Goal: Transaction & Acquisition: Purchase product/service

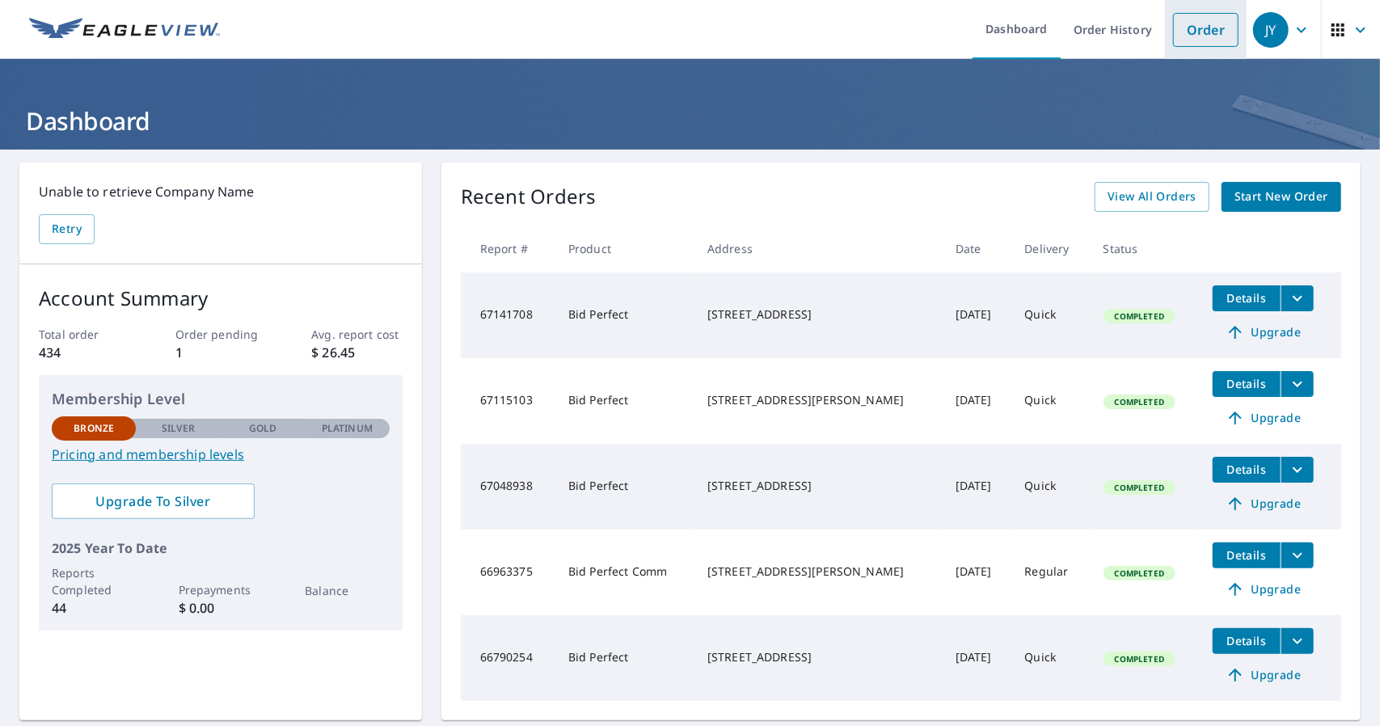
click at [1188, 23] on link "Order" at bounding box center [1205, 30] width 65 height 34
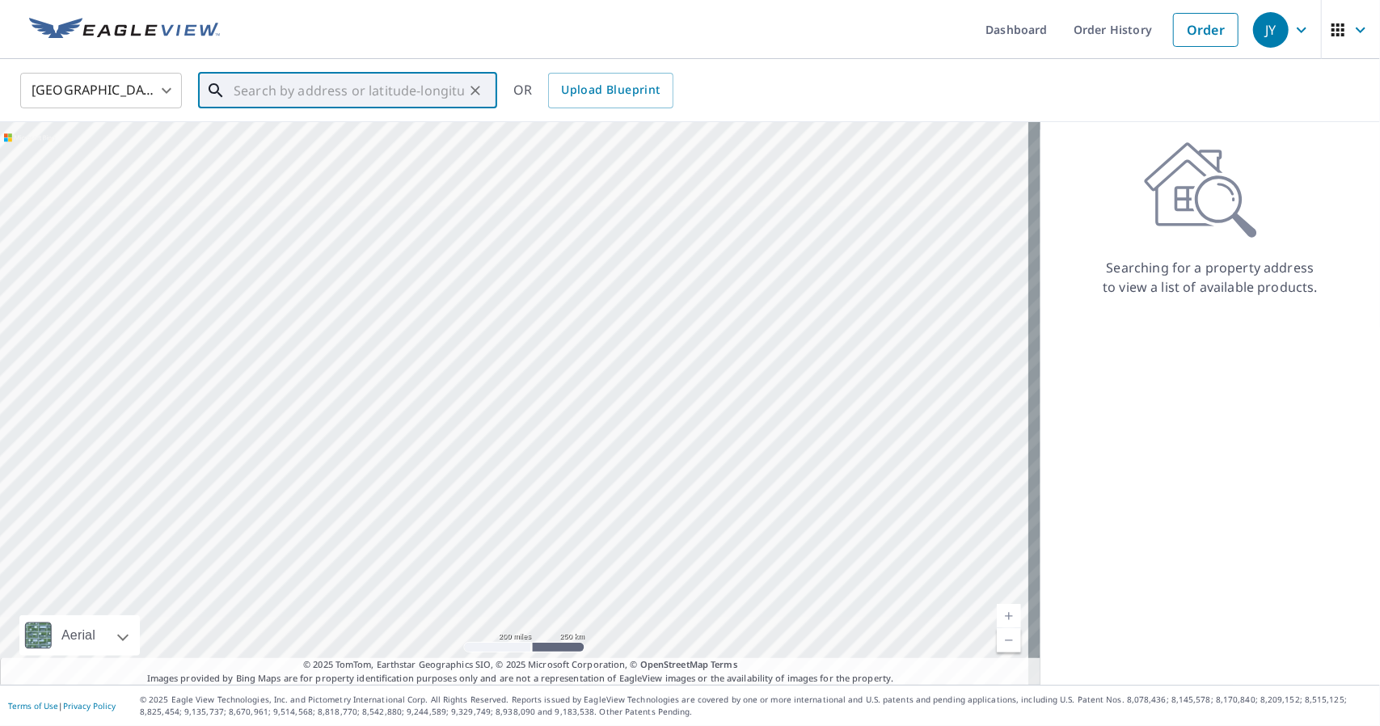
click at [387, 89] on input "text" at bounding box center [349, 90] width 230 height 45
click at [312, 149] on p "[GEOGRAPHIC_DATA]" at bounding box center [357, 155] width 254 height 16
type input "[STREET_ADDRESS]"
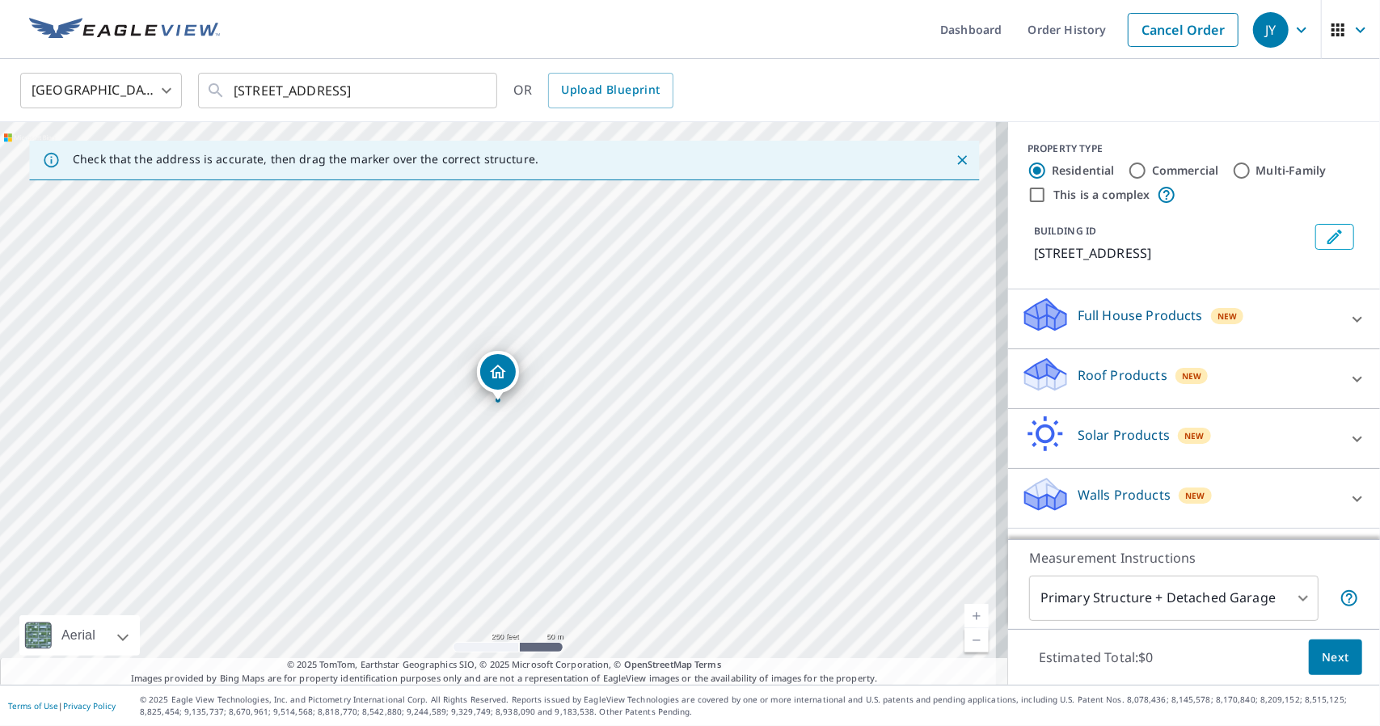
click at [1082, 386] on div "Roof Products New" at bounding box center [1179, 379] width 317 height 46
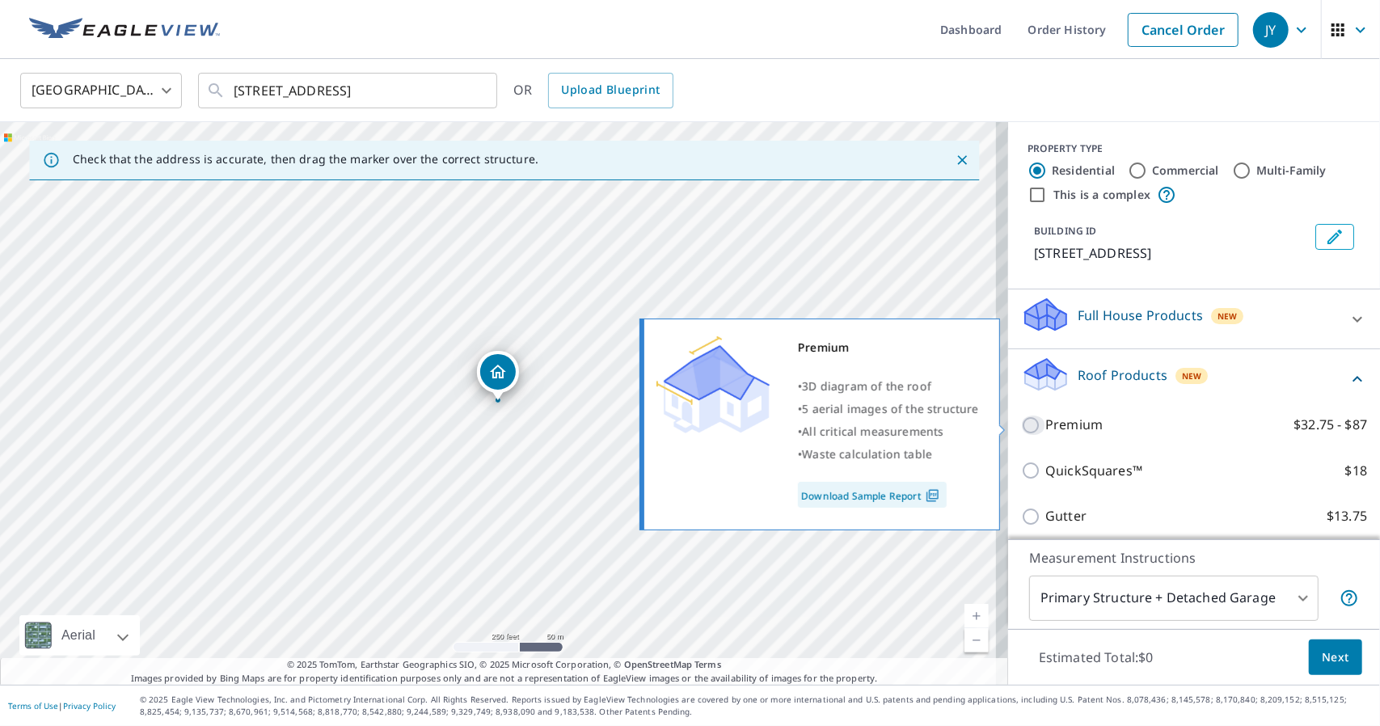
click at [1023, 426] on input "Premium $32.75 - $87" at bounding box center [1033, 425] width 24 height 19
checkbox input "true"
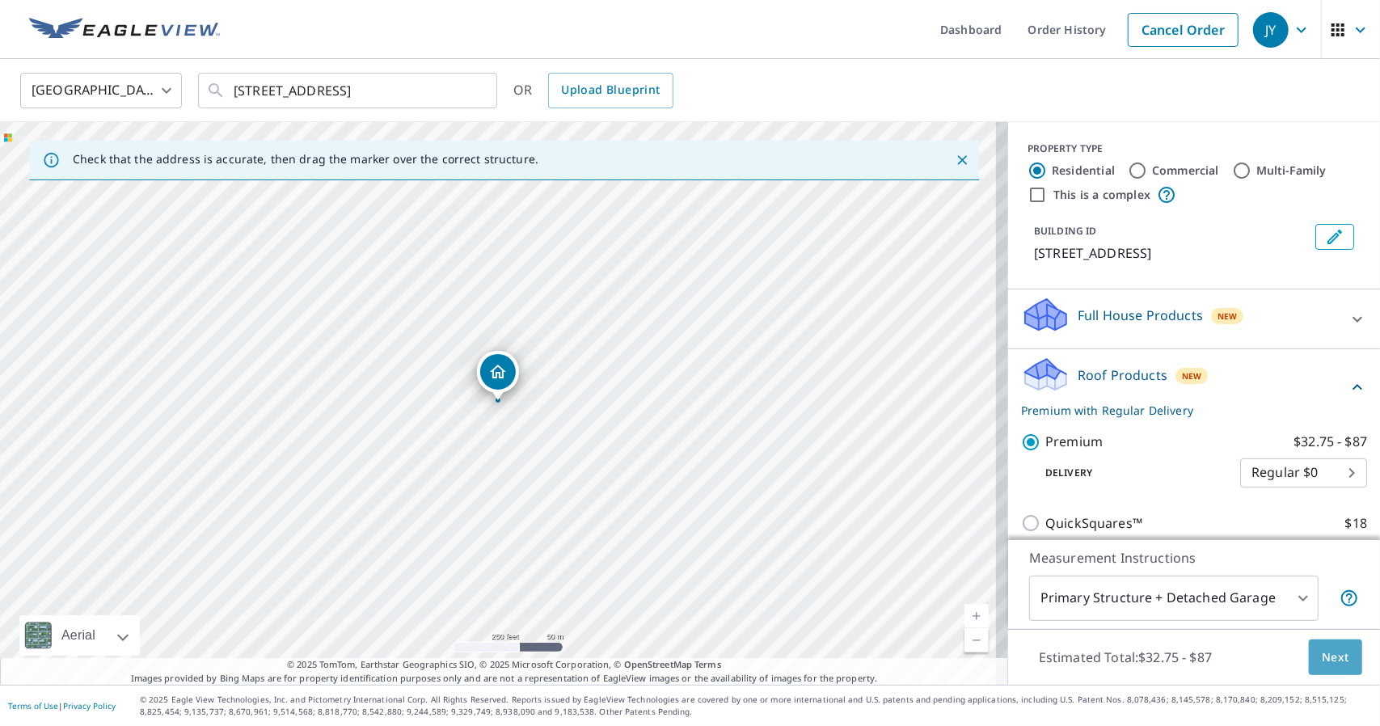
click at [1336, 656] on span "Next" at bounding box center [1335, 658] width 27 height 20
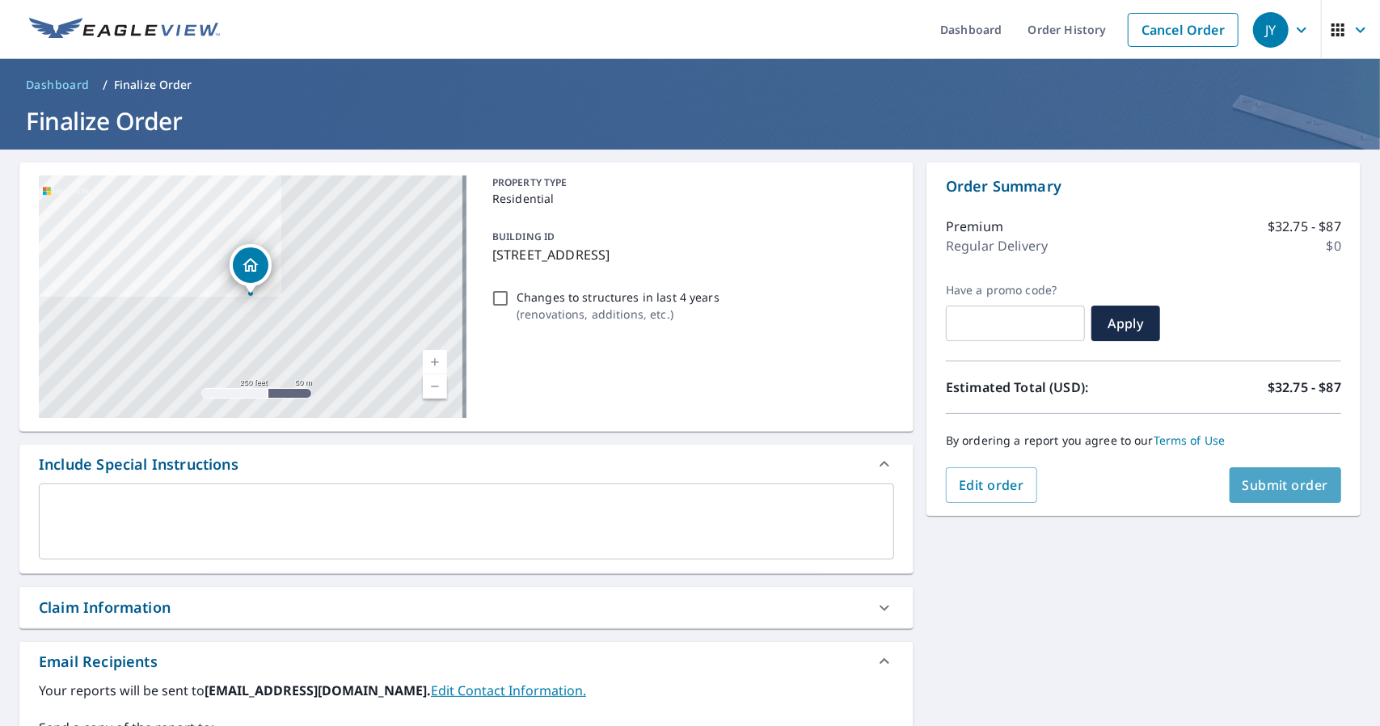
click at [1286, 487] on span "Submit order" at bounding box center [1286, 485] width 87 height 18
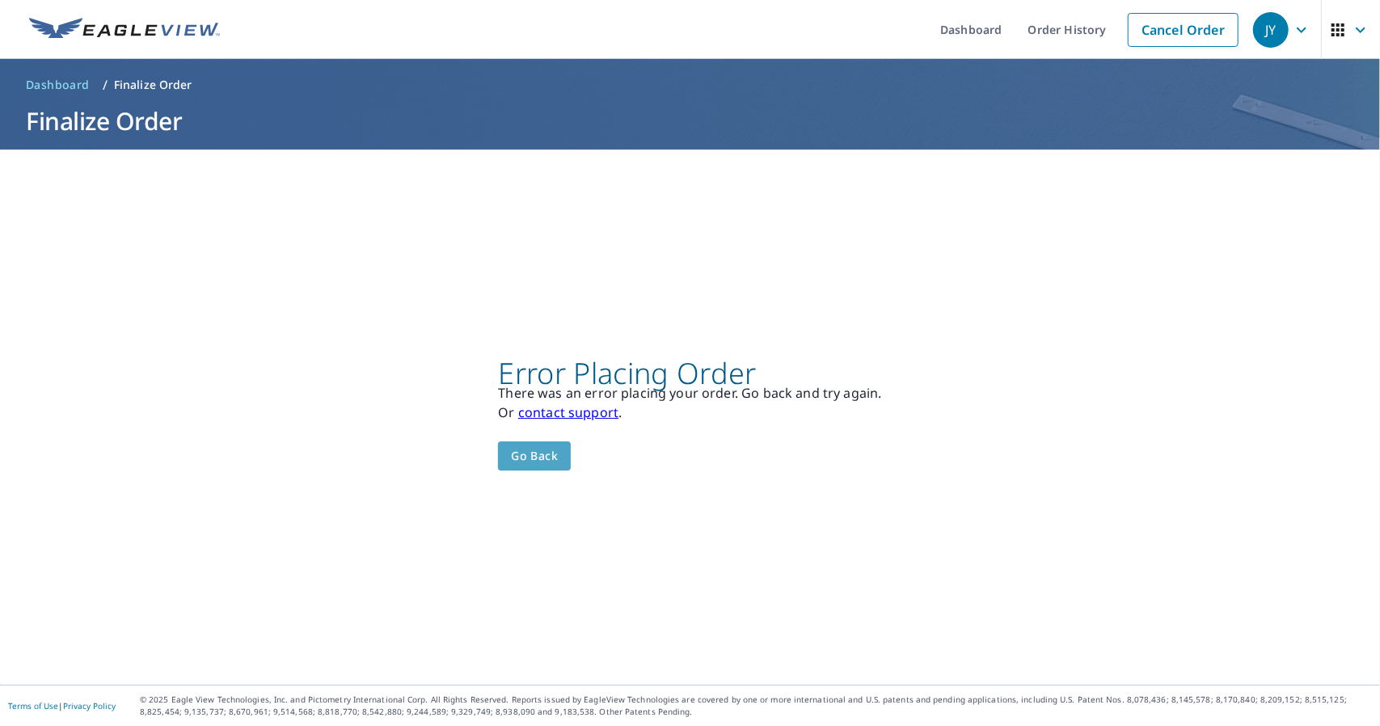
click at [527, 461] on span "Go back" at bounding box center [534, 456] width 47 height 20
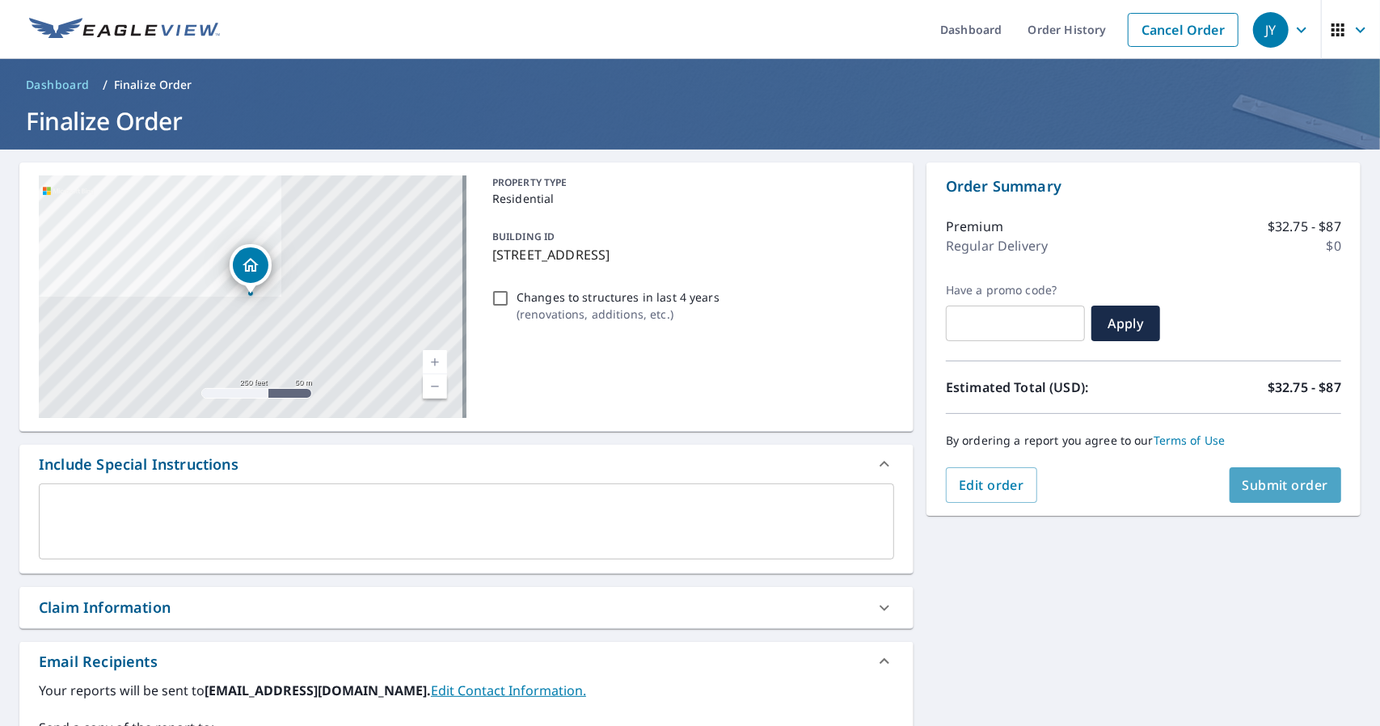
click at [1254, 483] on span "Submit order" at bounding box center [1286, 485] width 87 height 18
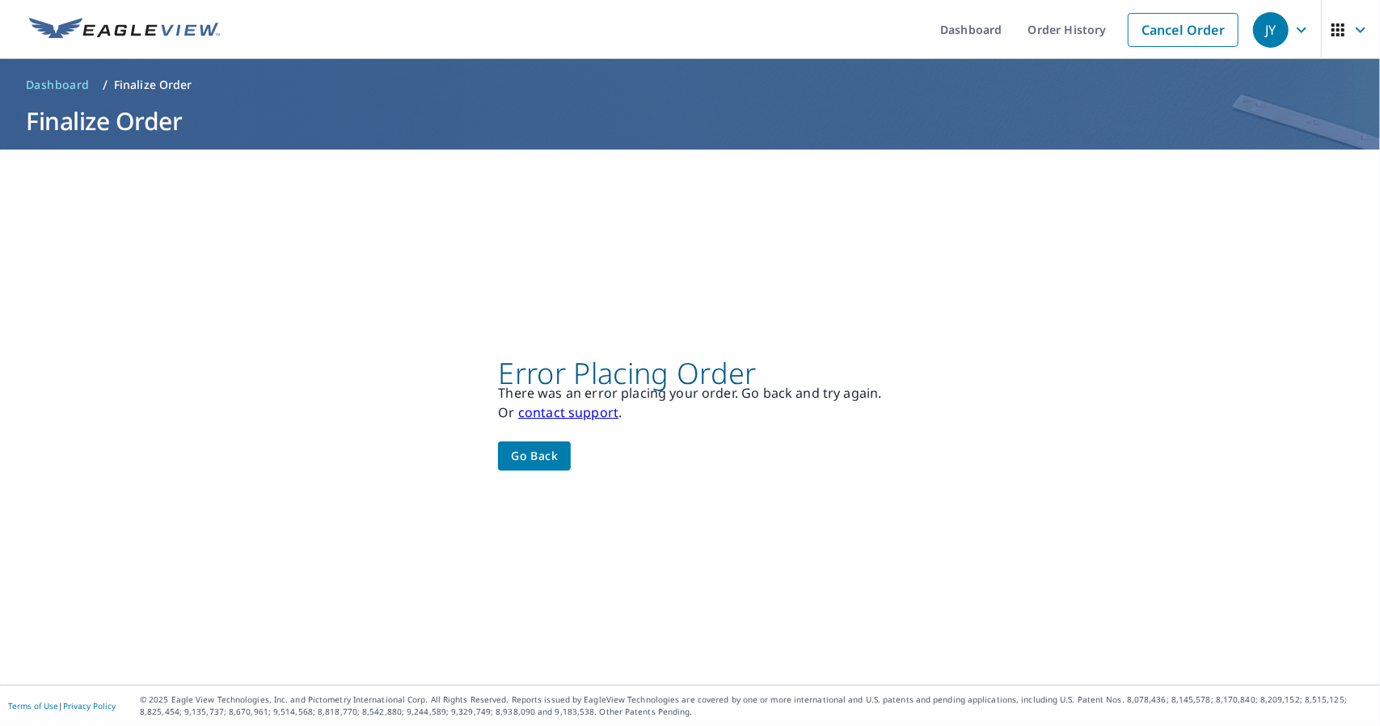
click at [595, 415] on link "contact support" at bounding box center [568, 412] width 100 height 18
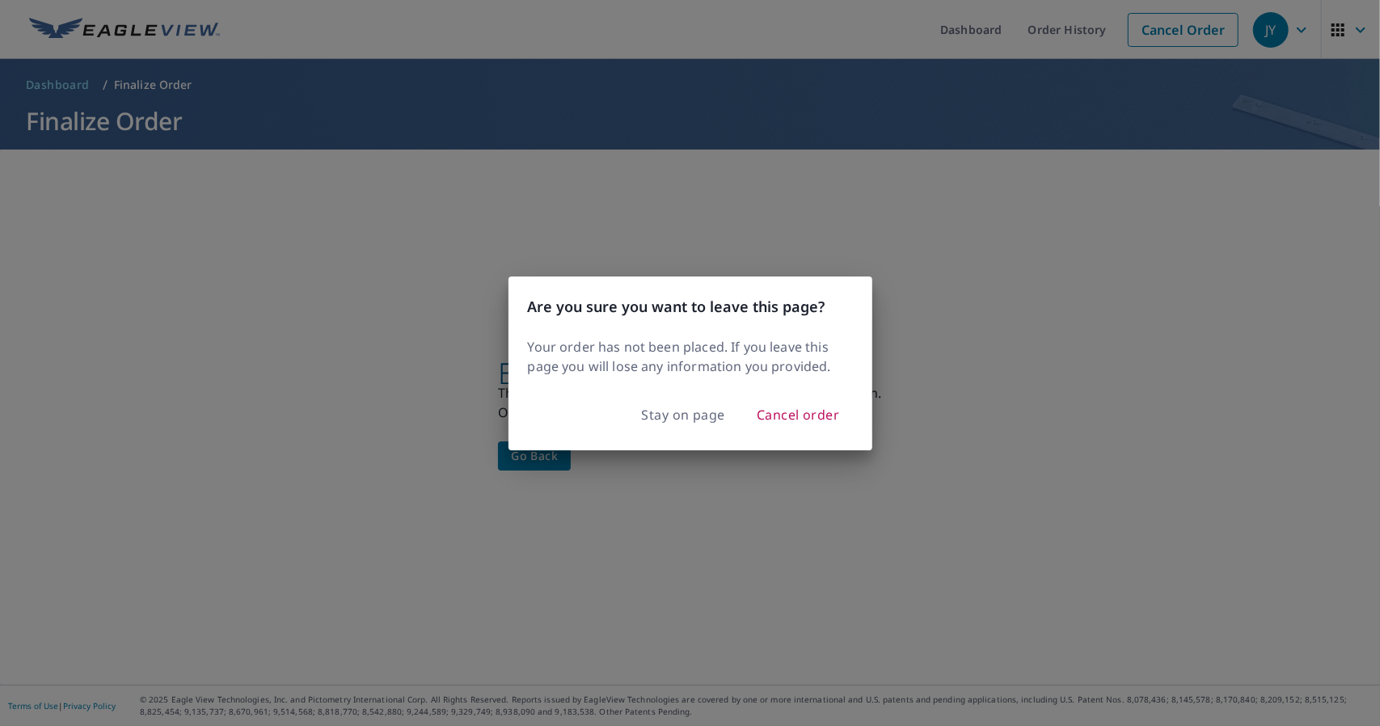
click at [694, 481] on div "Are you sure you want to leave this page? Your order has not been placed. If yo…" at bounding box center [690, 363] width 1380 height 726
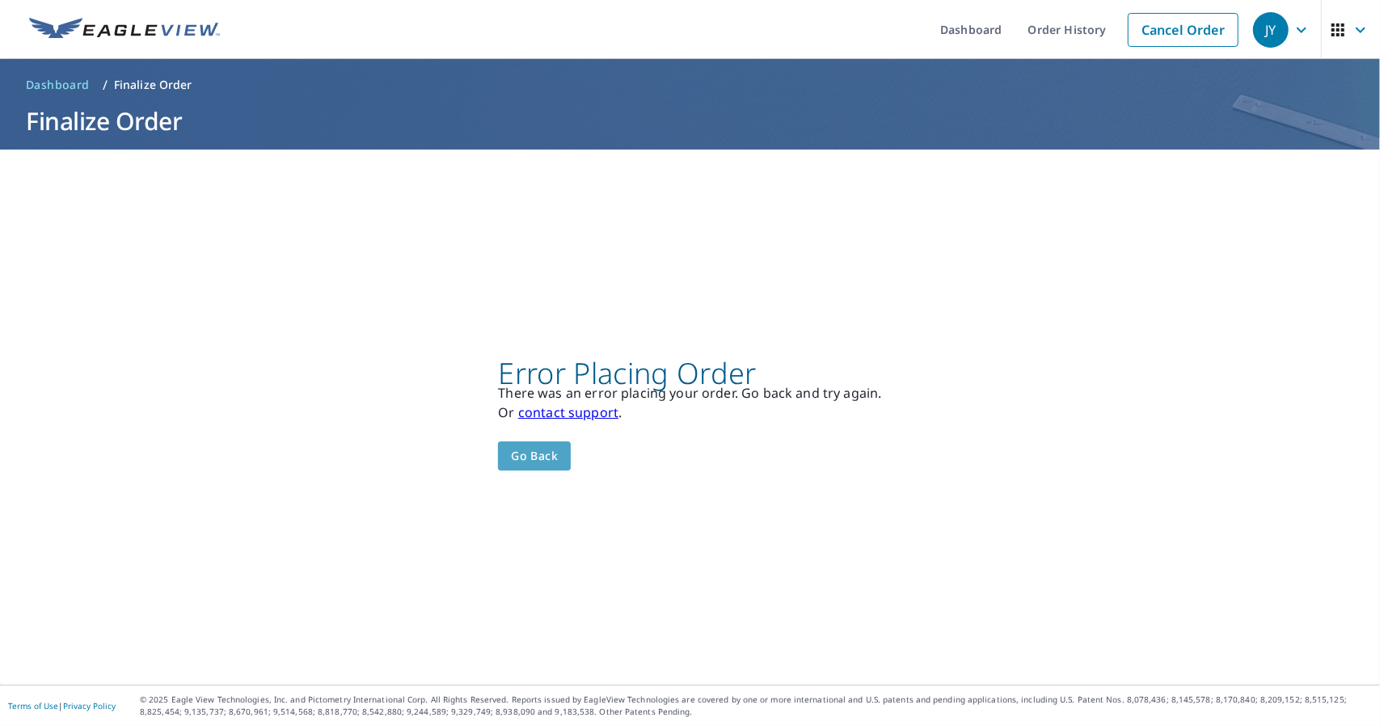
click at [543, 458] on span "Go back" at bounding box center [534, 456] width 47 height 20
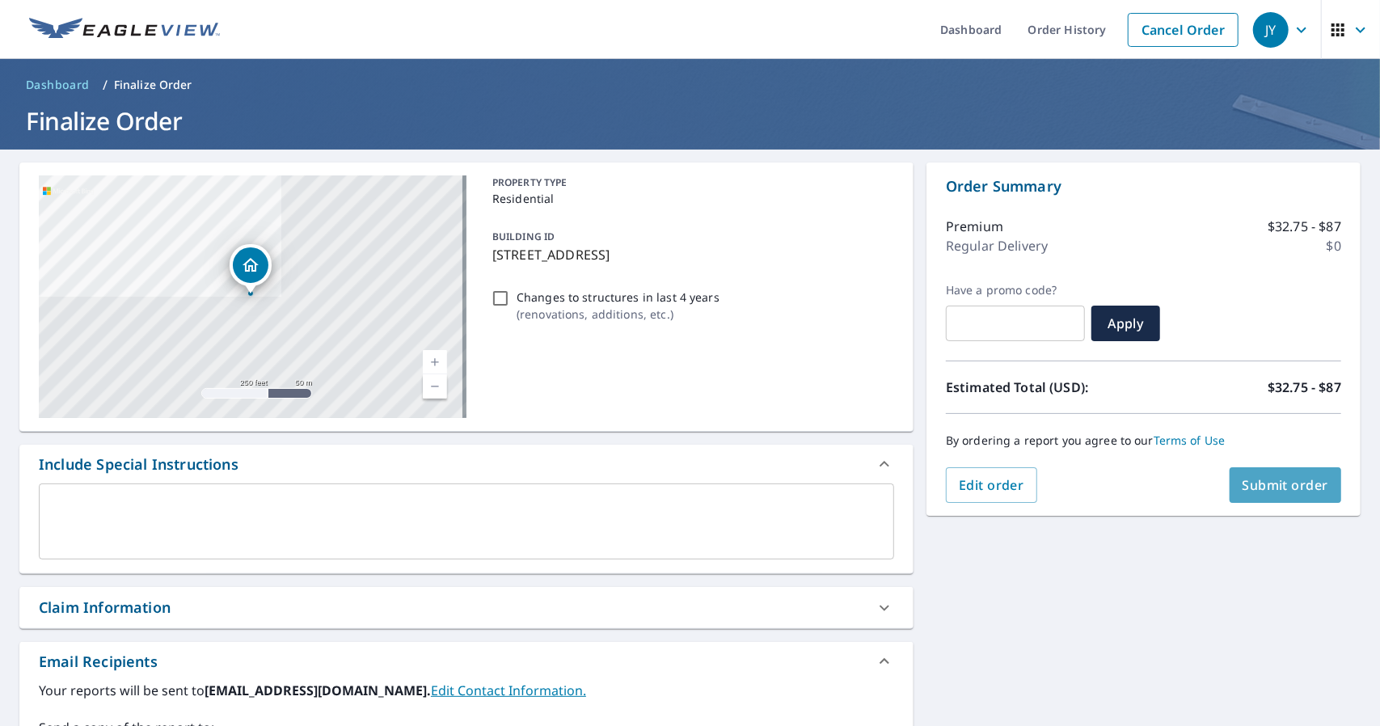
click at [1256, 479] on span "Submit order" at bounding box center [1286, 485] width 87 height 18
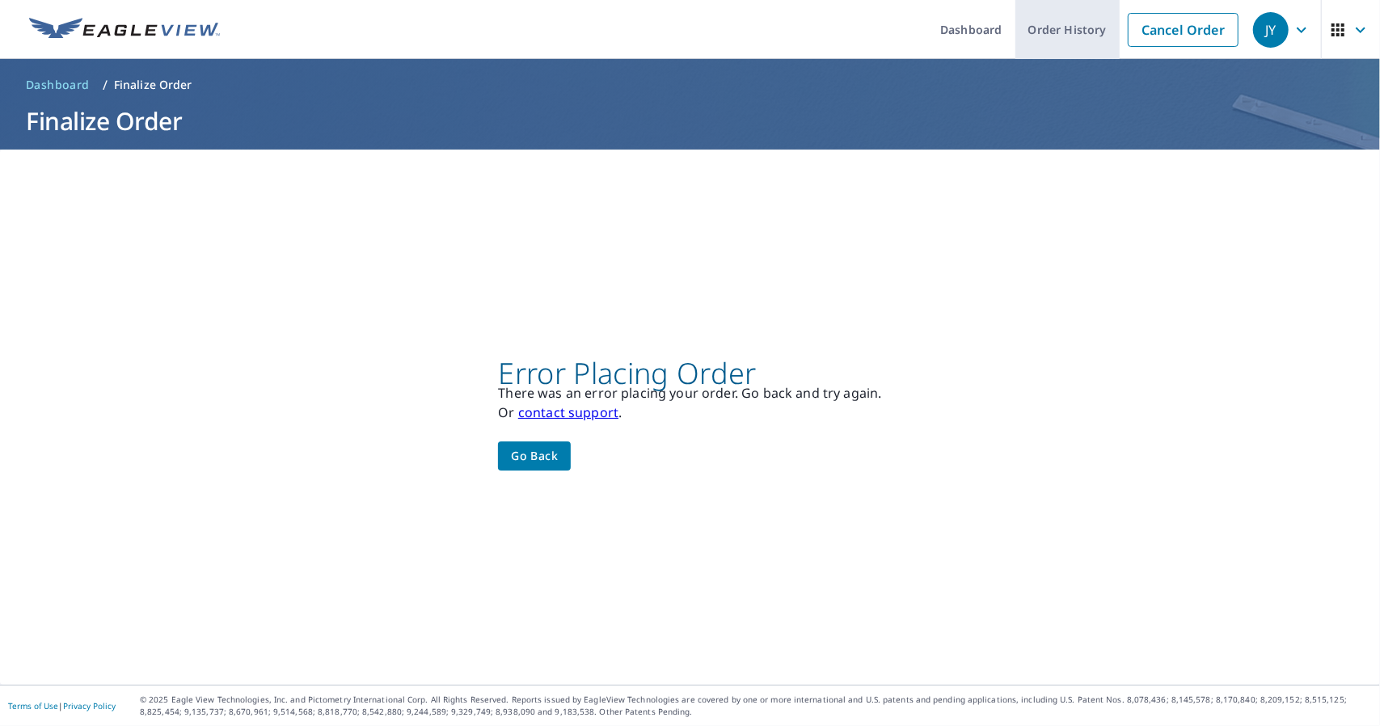
click at [1079, 25] on link "Order History" at bounding box center [1068, 29] width 104 height 59
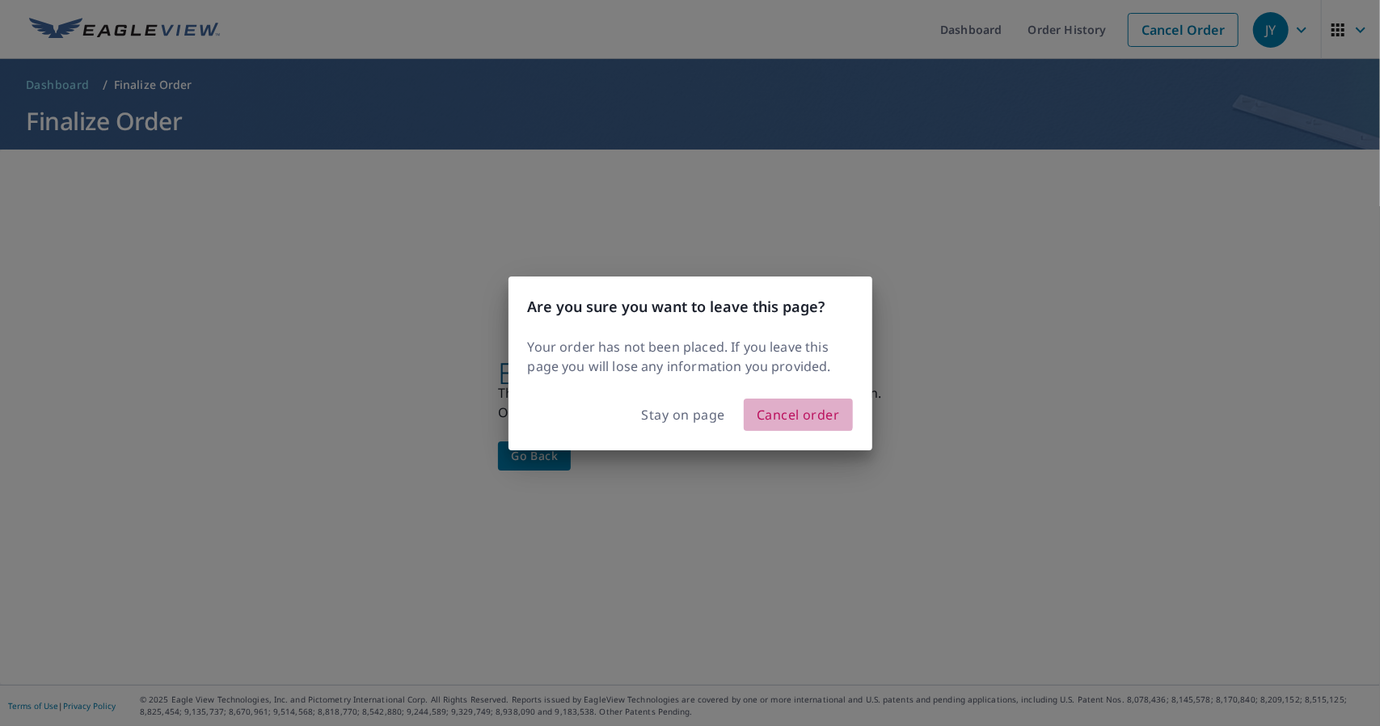
click at [788, 409] on span "Cancel order" at bounding box center [798, 414] width 83 height 23
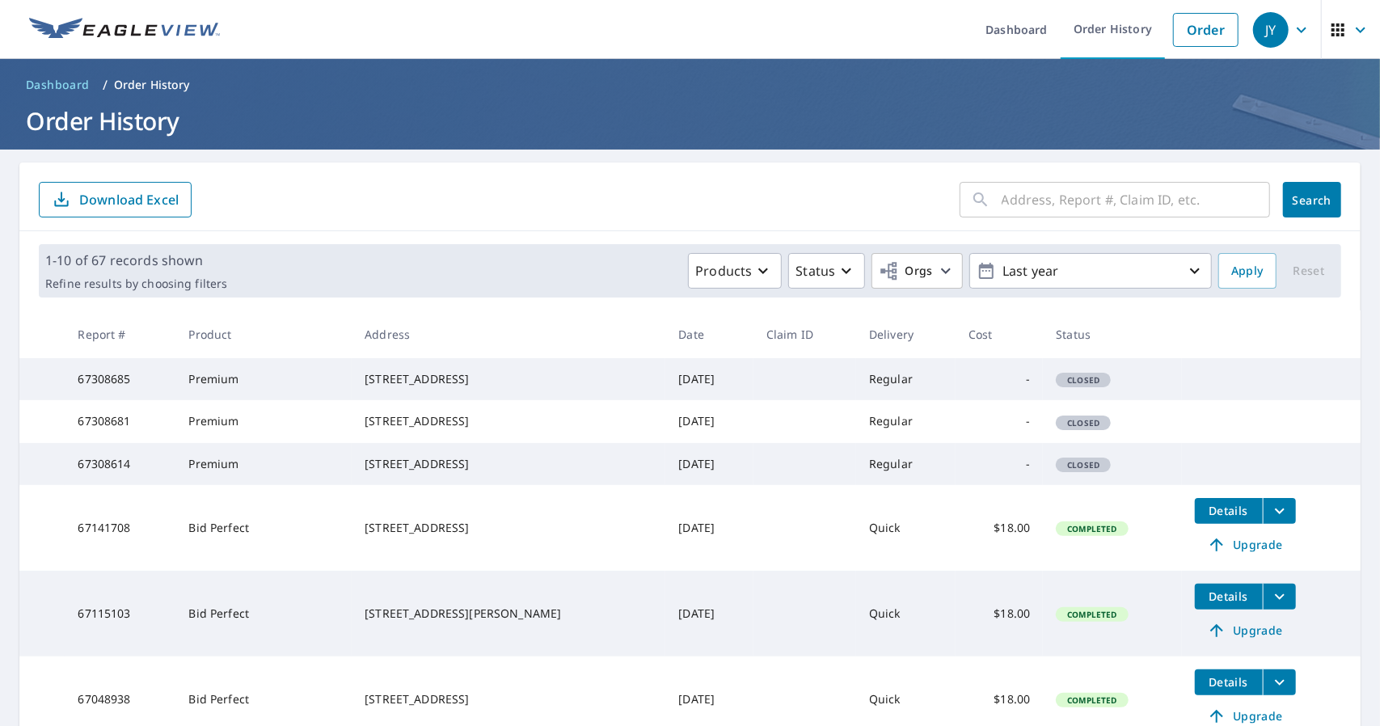
click at [427, 387] on div "[STREET_ADDRESS]" at bounding box center [509, 379] width 288 height 16
click at [1302, 265] on div "Products Status Orgs Last year Apply Reset" at bounding box center [784, 271] width 1101 height 36
click at [1176, 23] on link "Order" at bounding box center [1205, 30] width 65 height 34
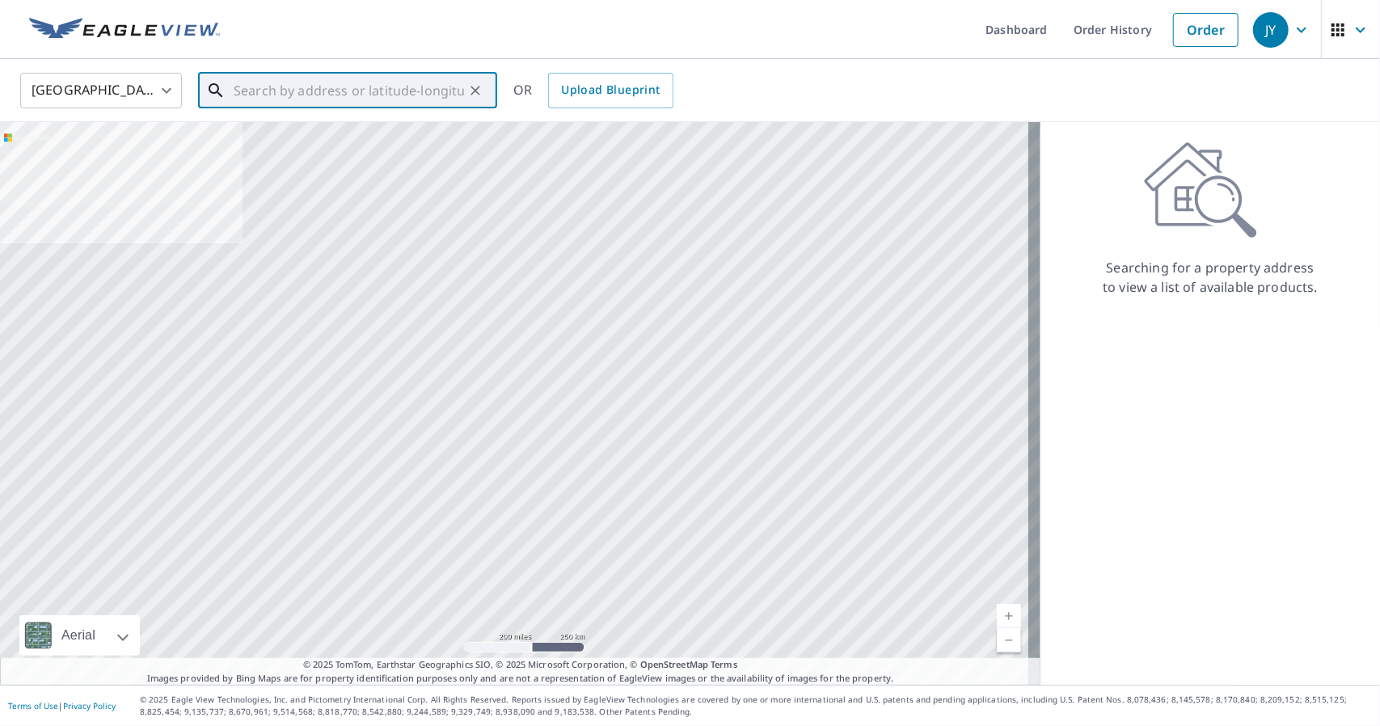
click at [408, 92] on input "text" at bounding box center [349, 90] width 230 height 45
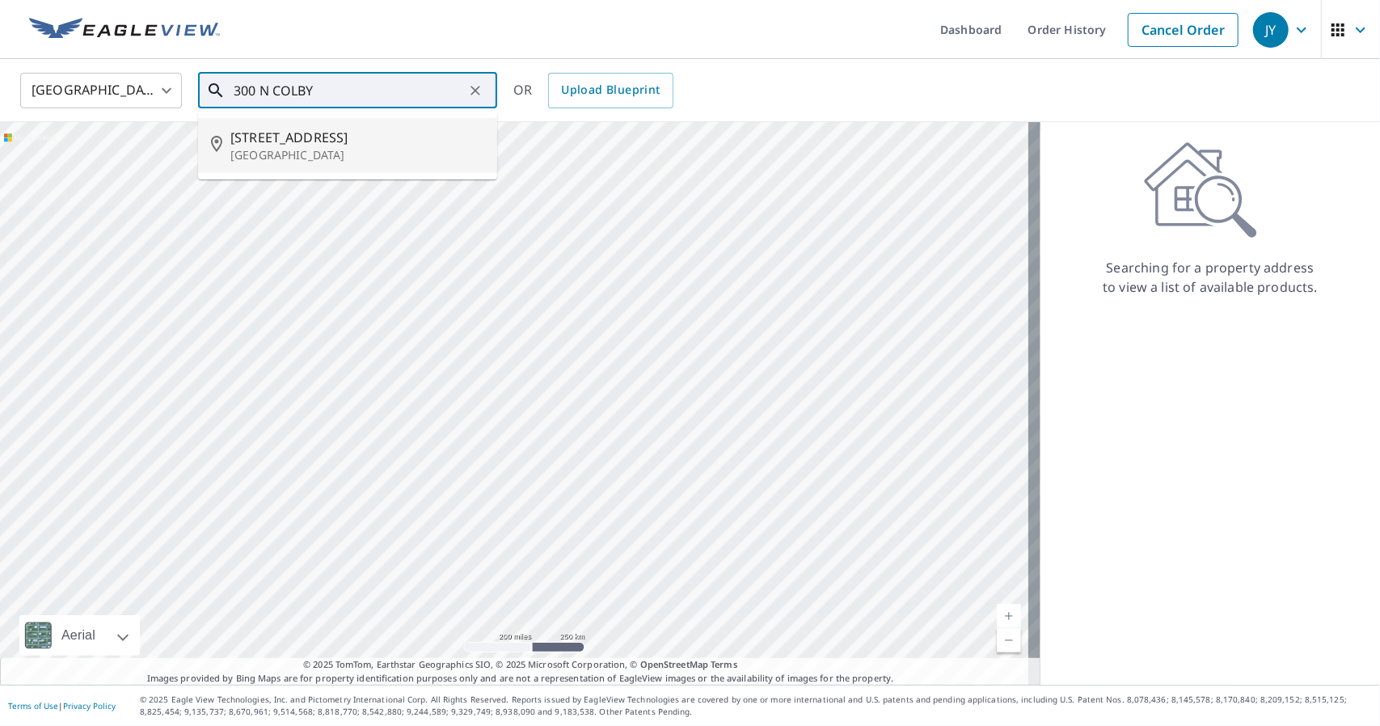
click at [273, 142] on span "[STREET_ADDRESS]" at bounding box center [357, 137] width 254 height 19
type input "[STREET_ADDRESS]"
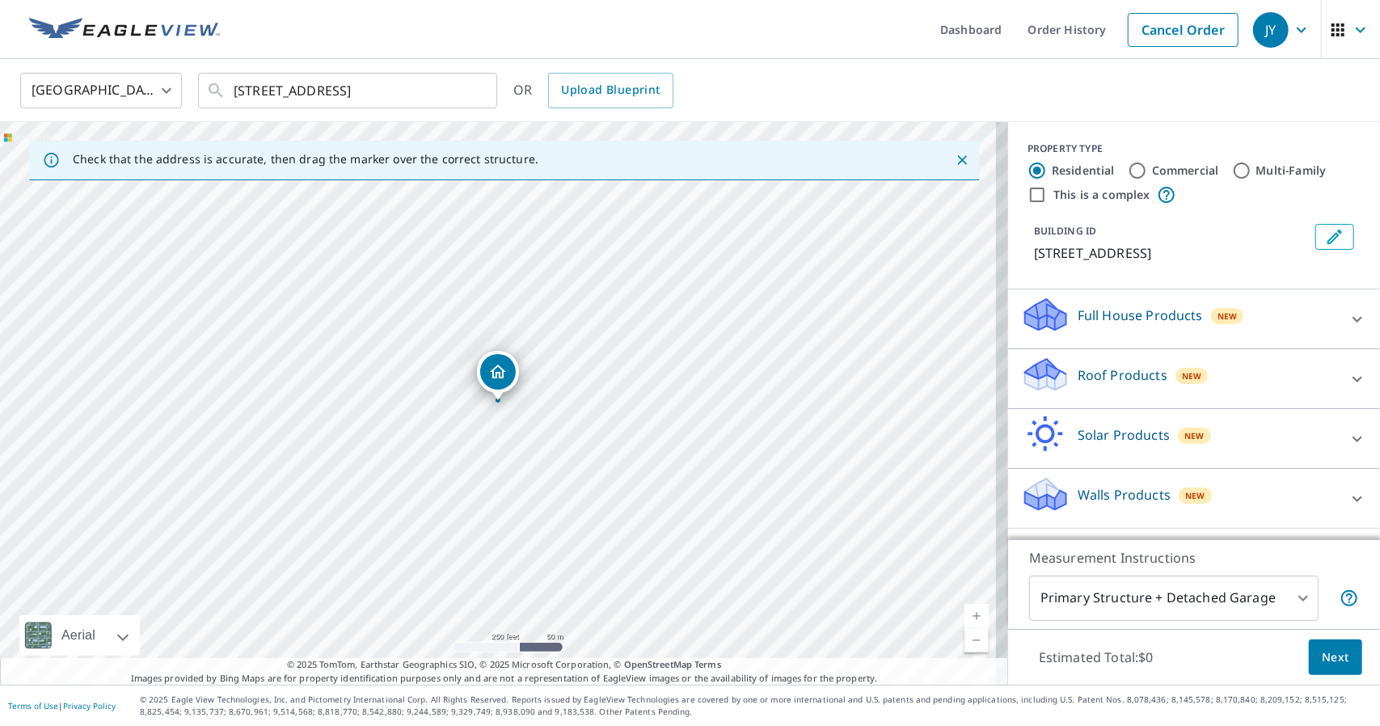
click at [1135, 382] on p "Roof Products" at bounding box center [1123, 374] width 90 height 19
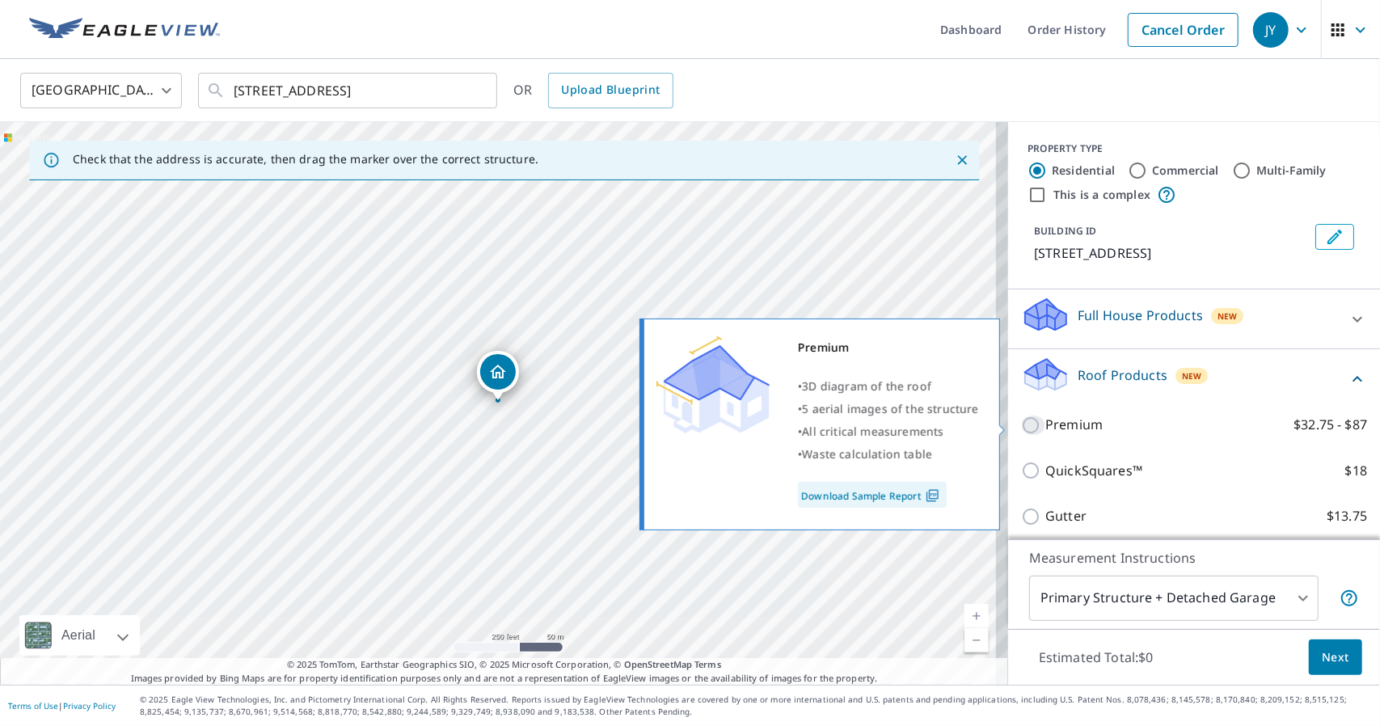
click at [1022, 427] on input "Premium $32.75 - $87" at bounding box center [1033, 425] width 24 height 19
checkbox input "true"
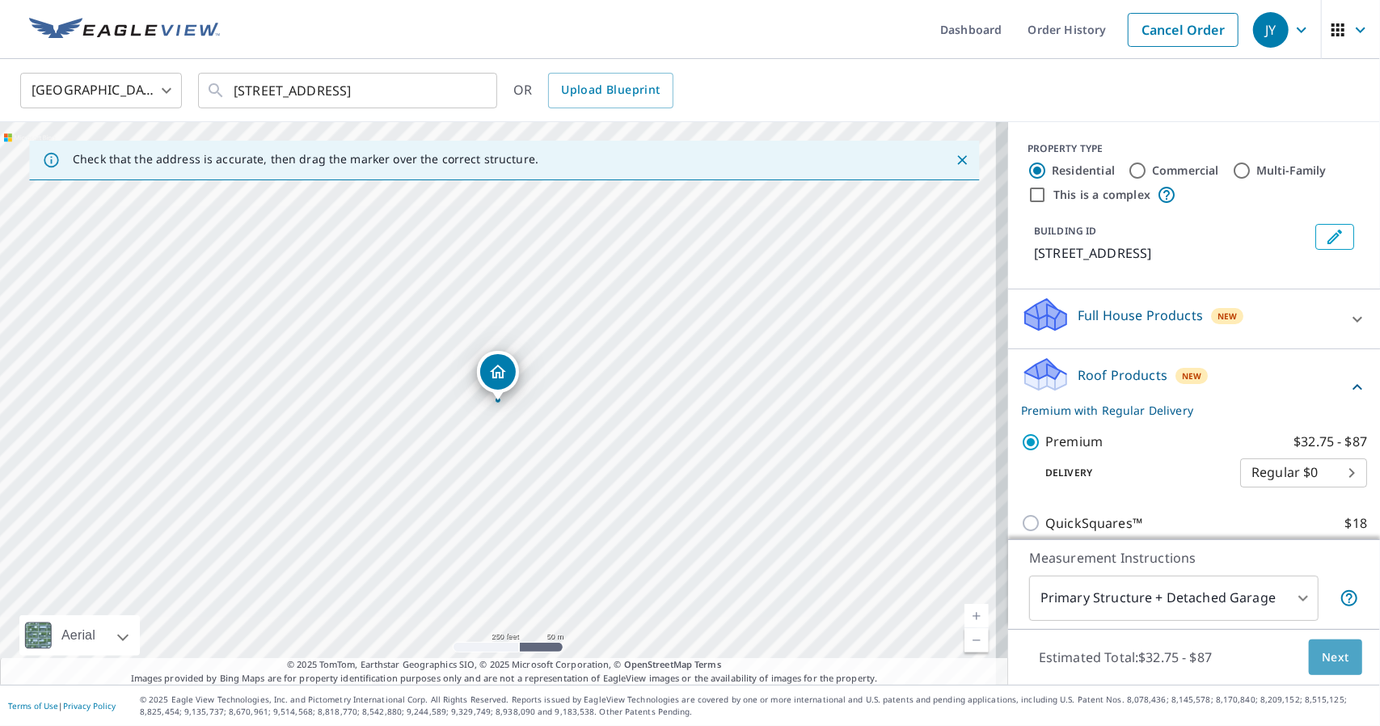
click at [1324, 658] on span "Next" at bounding box center [1335, 658] width 27 height 20
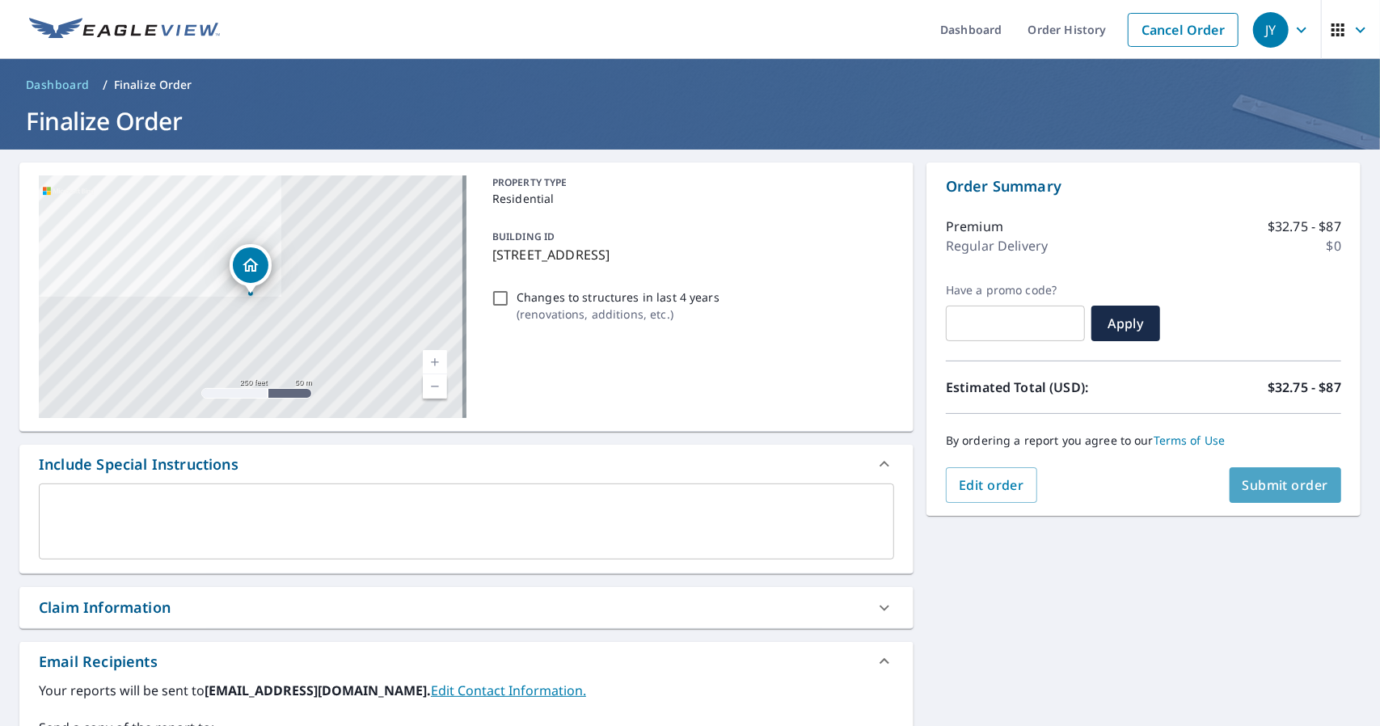
click at [1277, 482] on span "Submit order" at bounding box center [1286, 485] width 87 height 18
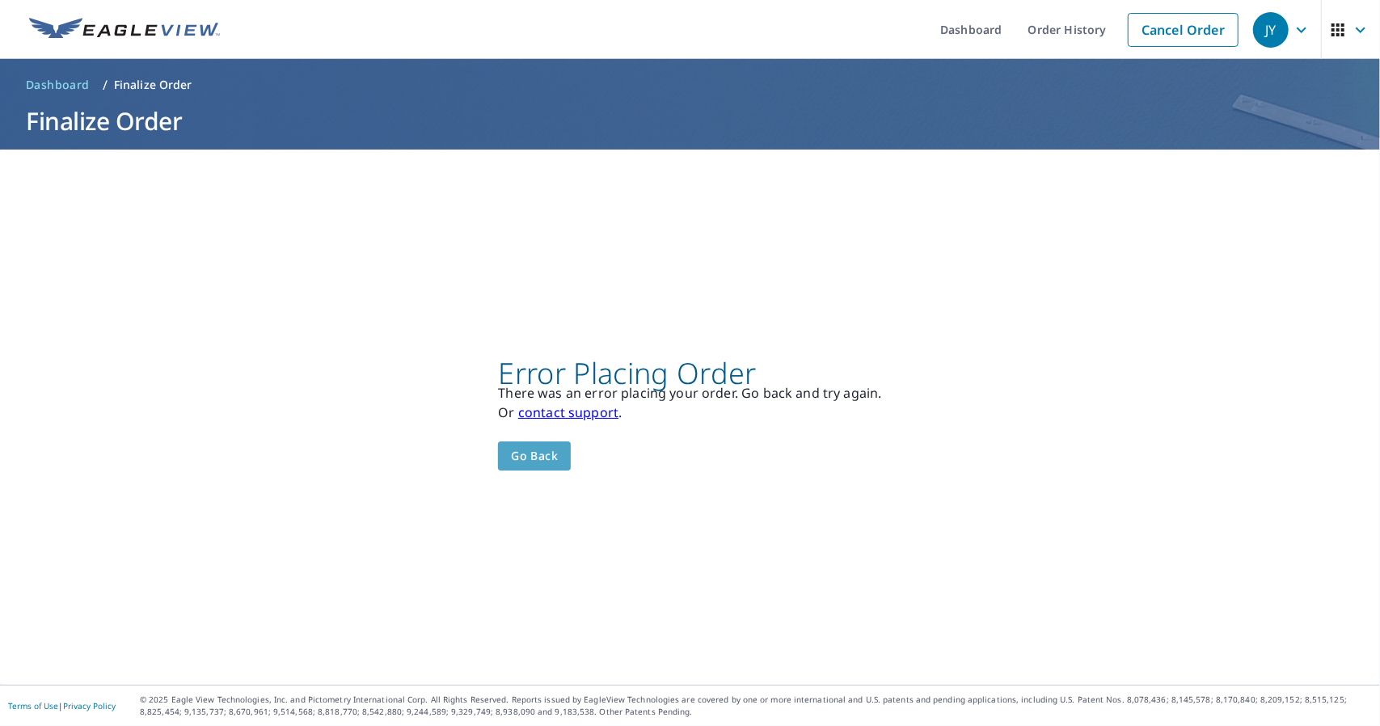
click at [548, 463] on span "Go back" at bounding box center [534, 456] width 47 height 20
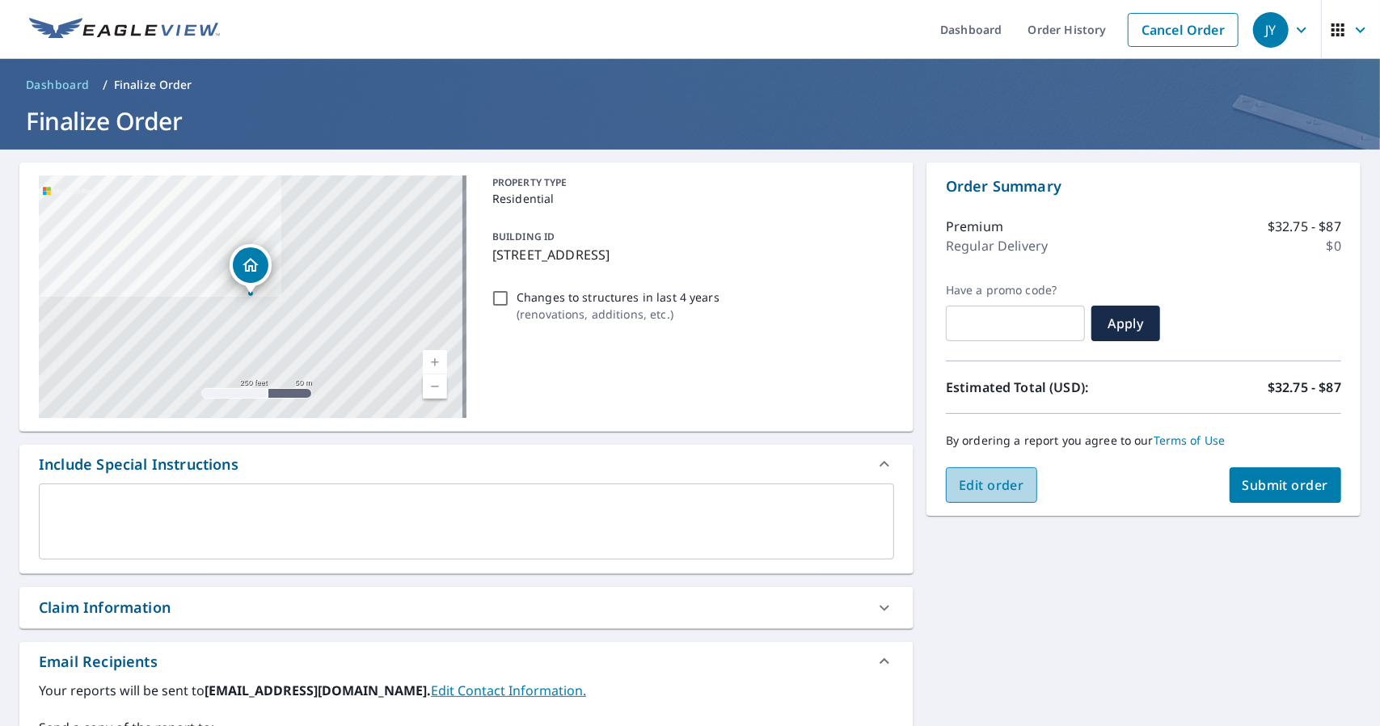
click at [959, 492] on span "Edit order" at bounding box center [991, 485] width 65 height 18
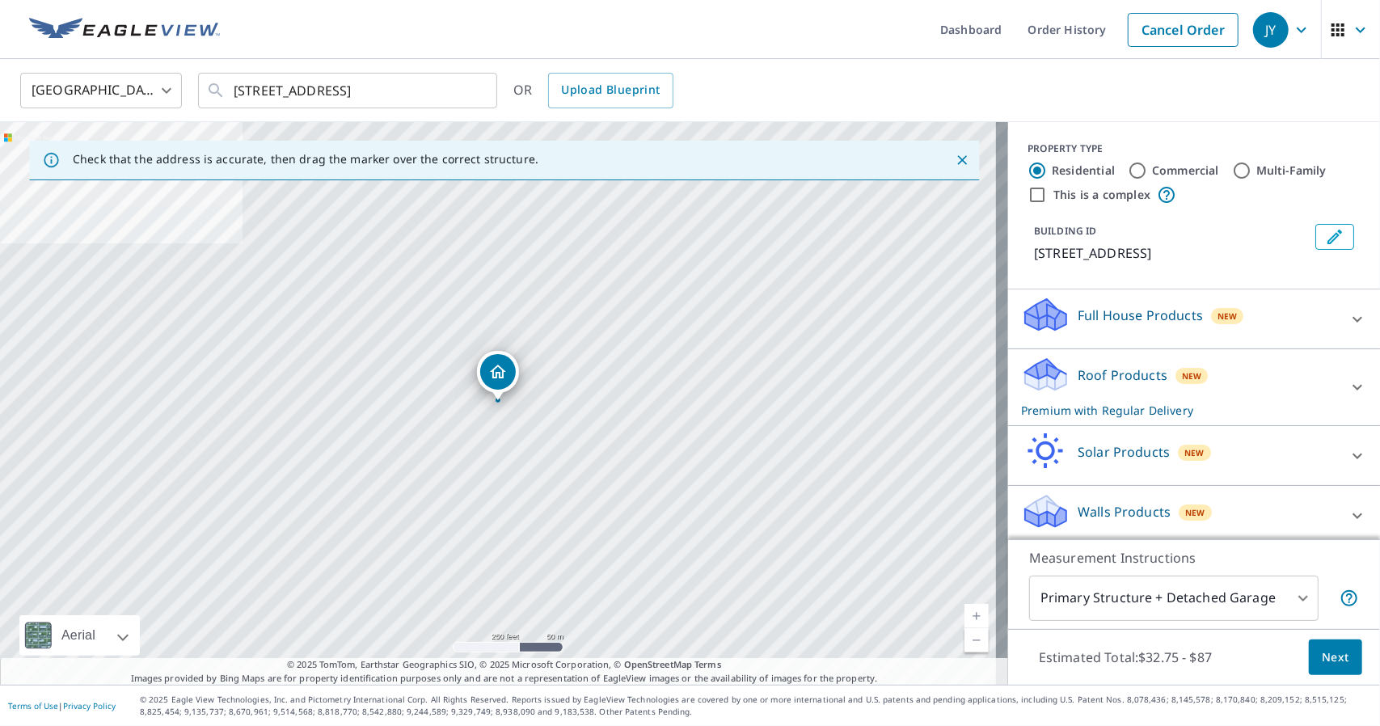
click at [1045, 372] on icon at bounding box center [1045, 369] width 41 height 20
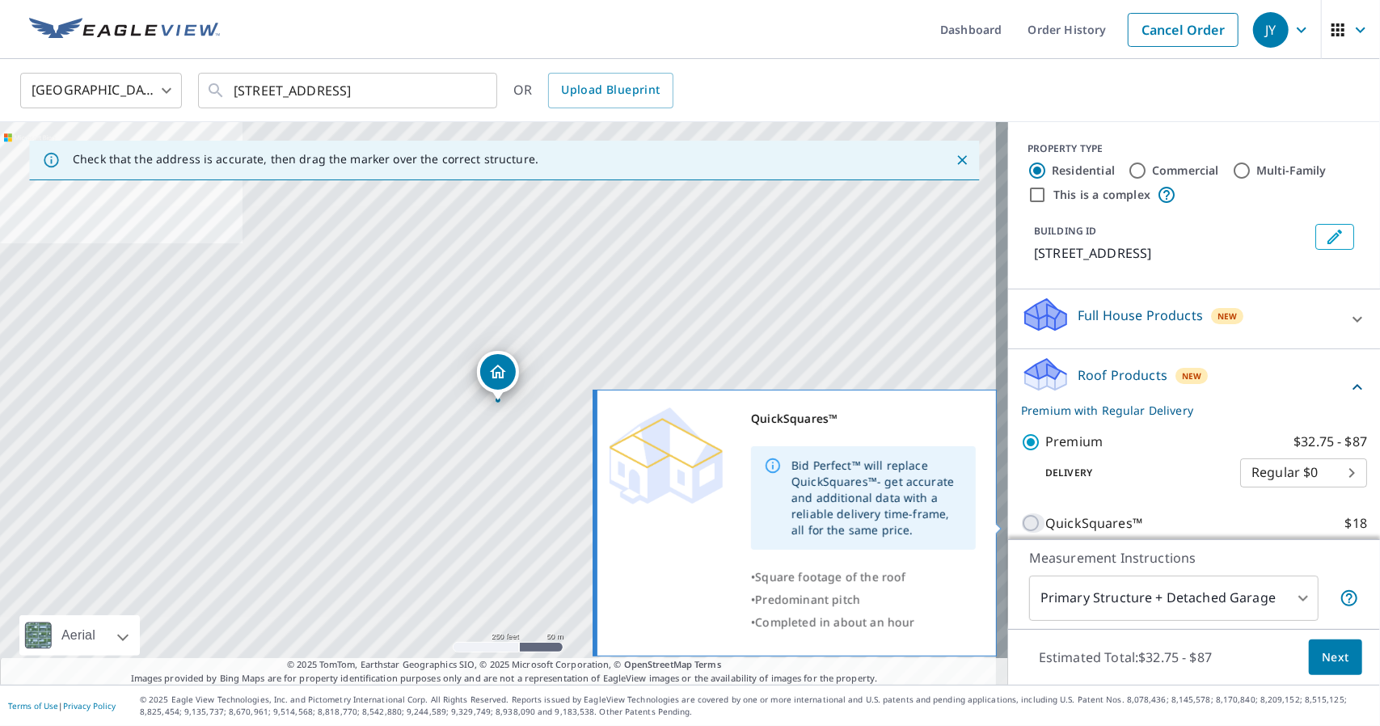
click at [1021, 525] on input "QuickSquares™ $18" at bounding box center [1033, 522] width 24 height 19
checkbox input "true"
checkbox input "false"
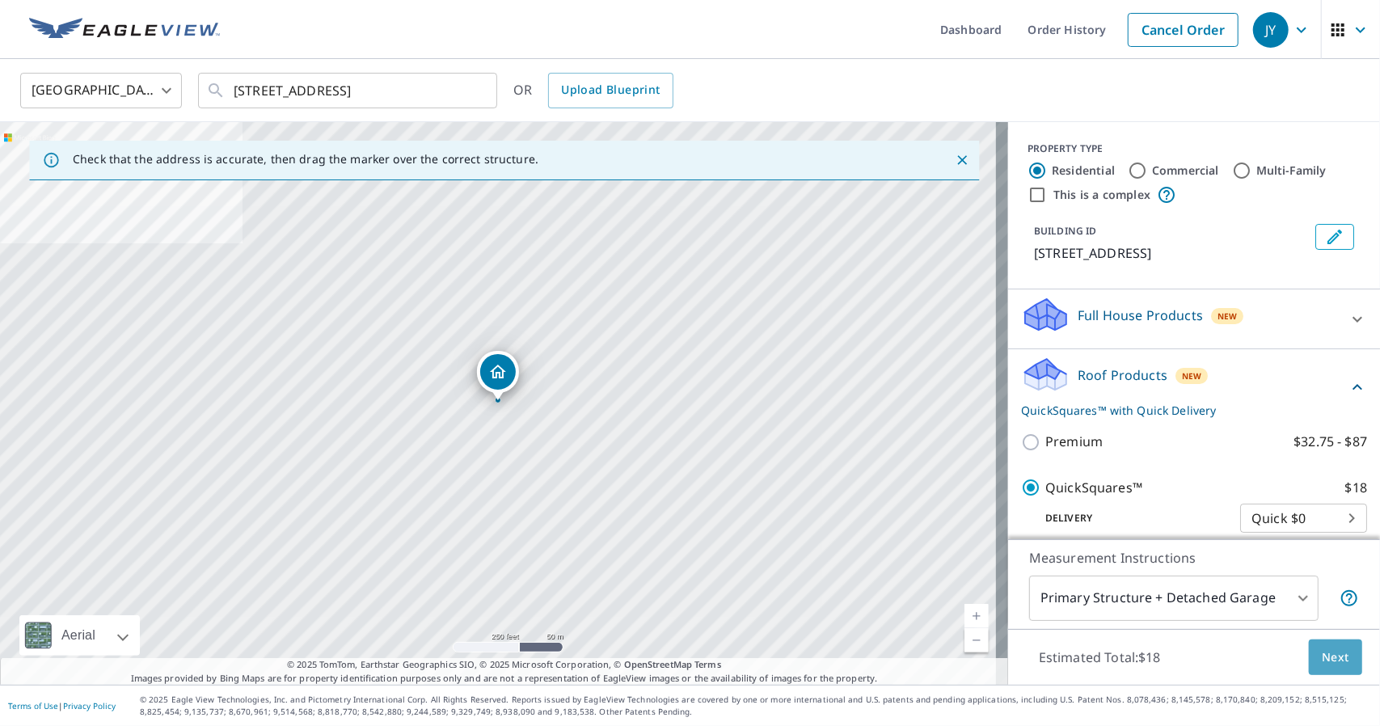
click at [1322, 656] on span "Next" at bounding box center [1335, 658] width 27 height 20
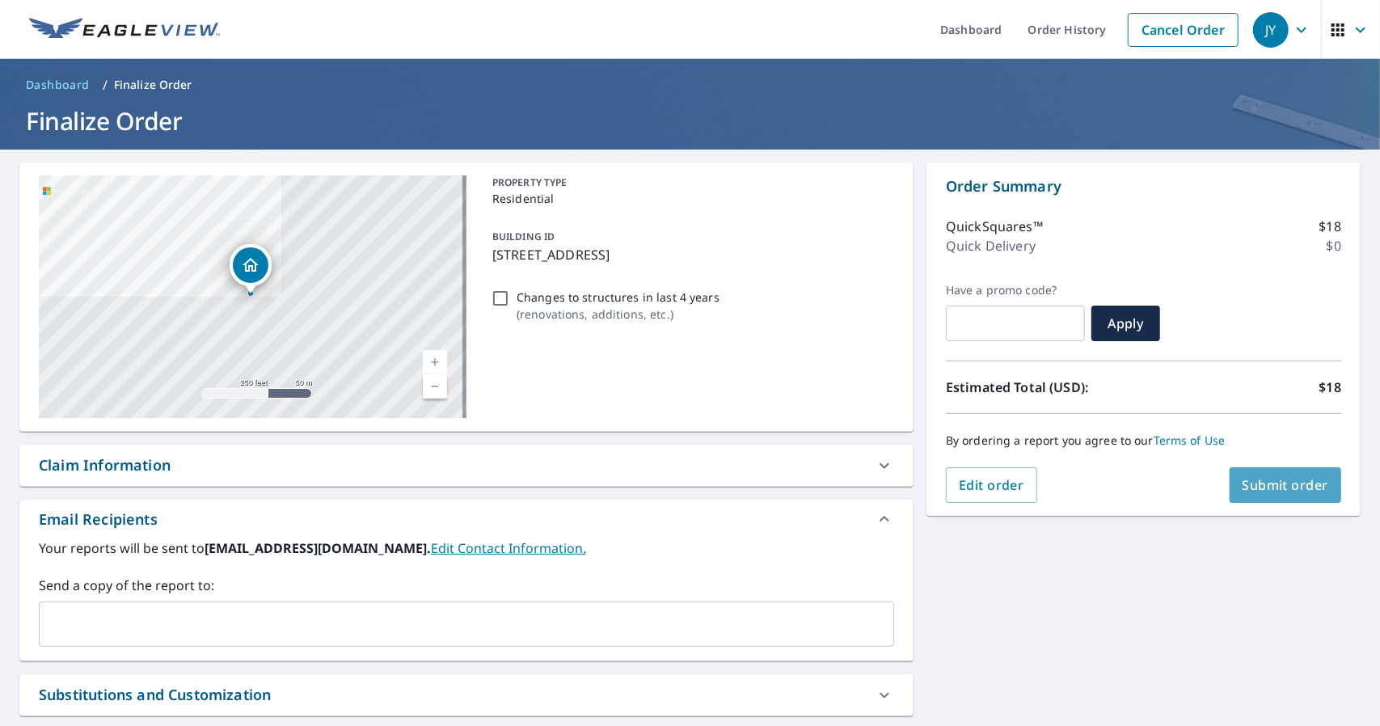
click at [1308, 483] on span "Submit order" at bounding box center [1286, 485] width 87 height 18
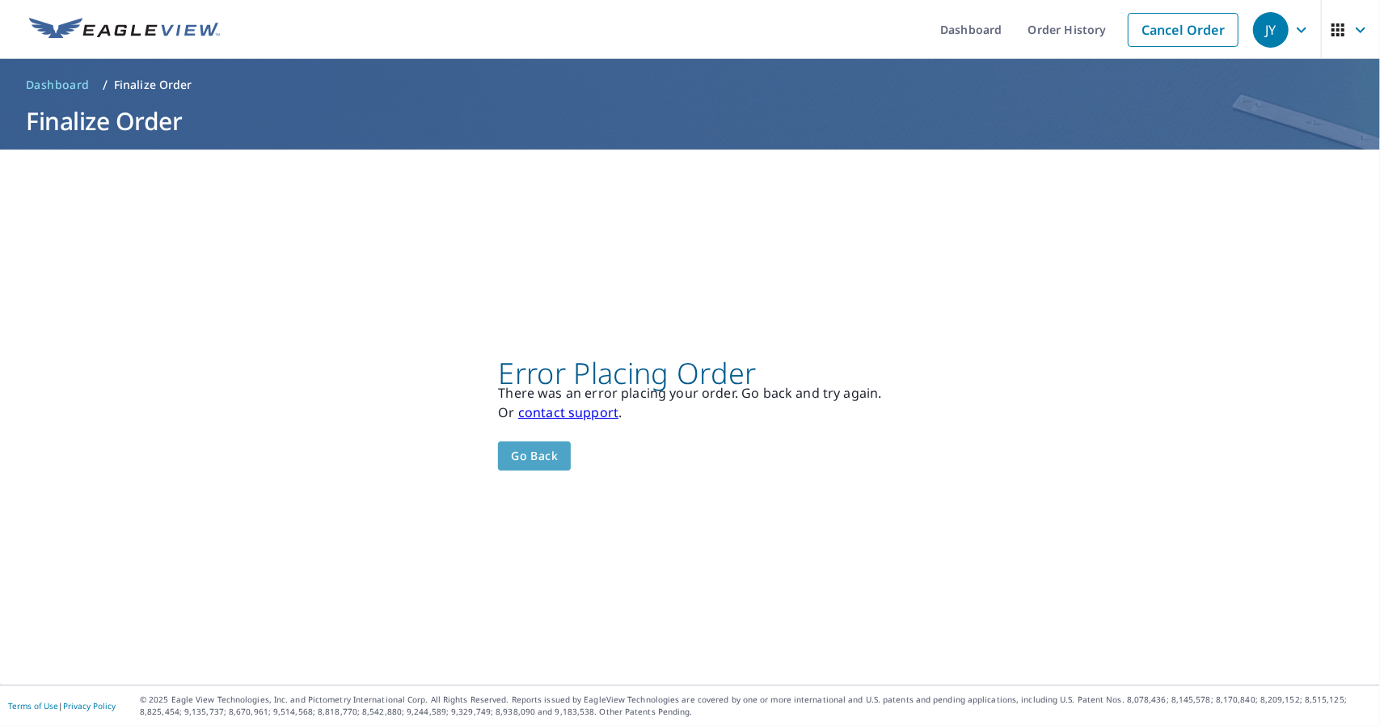
click at [535, 467] on button "Go back" at bounding box center [534, 456] width 73 height 30
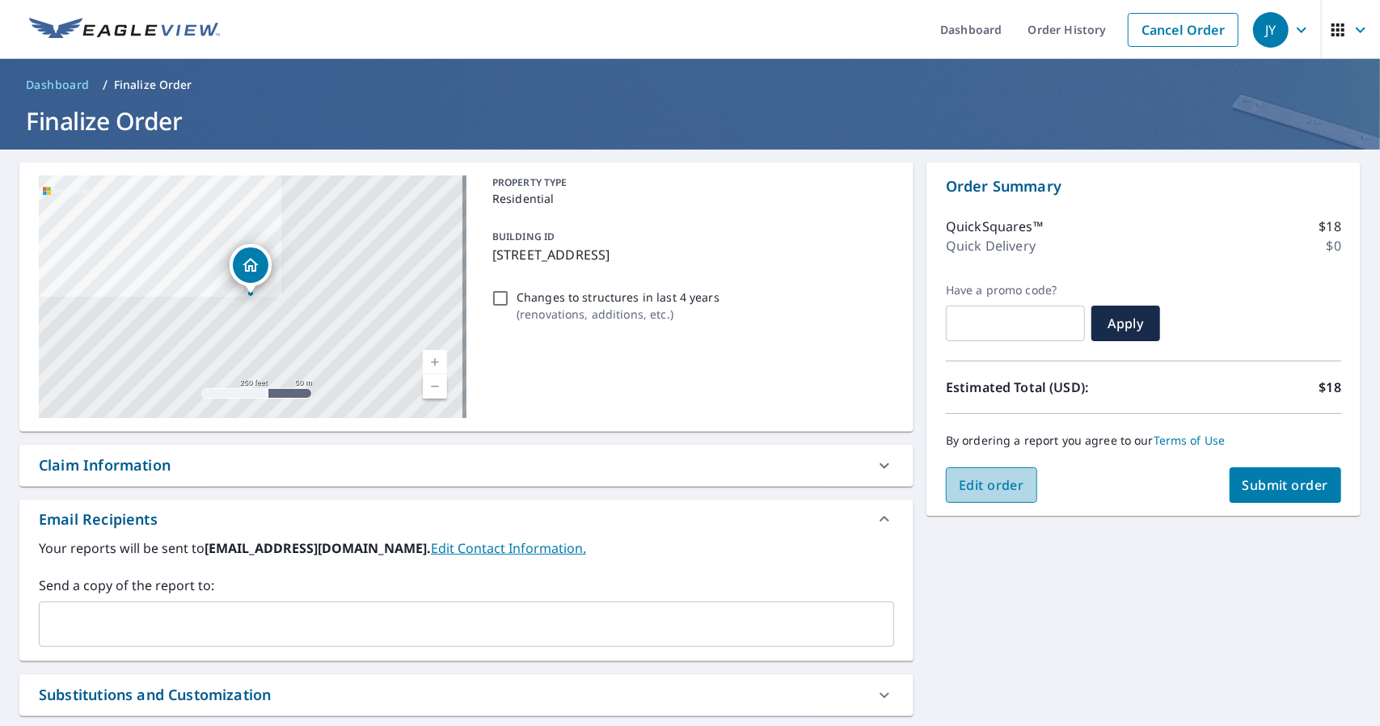
click at [970, 490] on span "Edit order" at bounding box center [991, 485] width 65 height 18
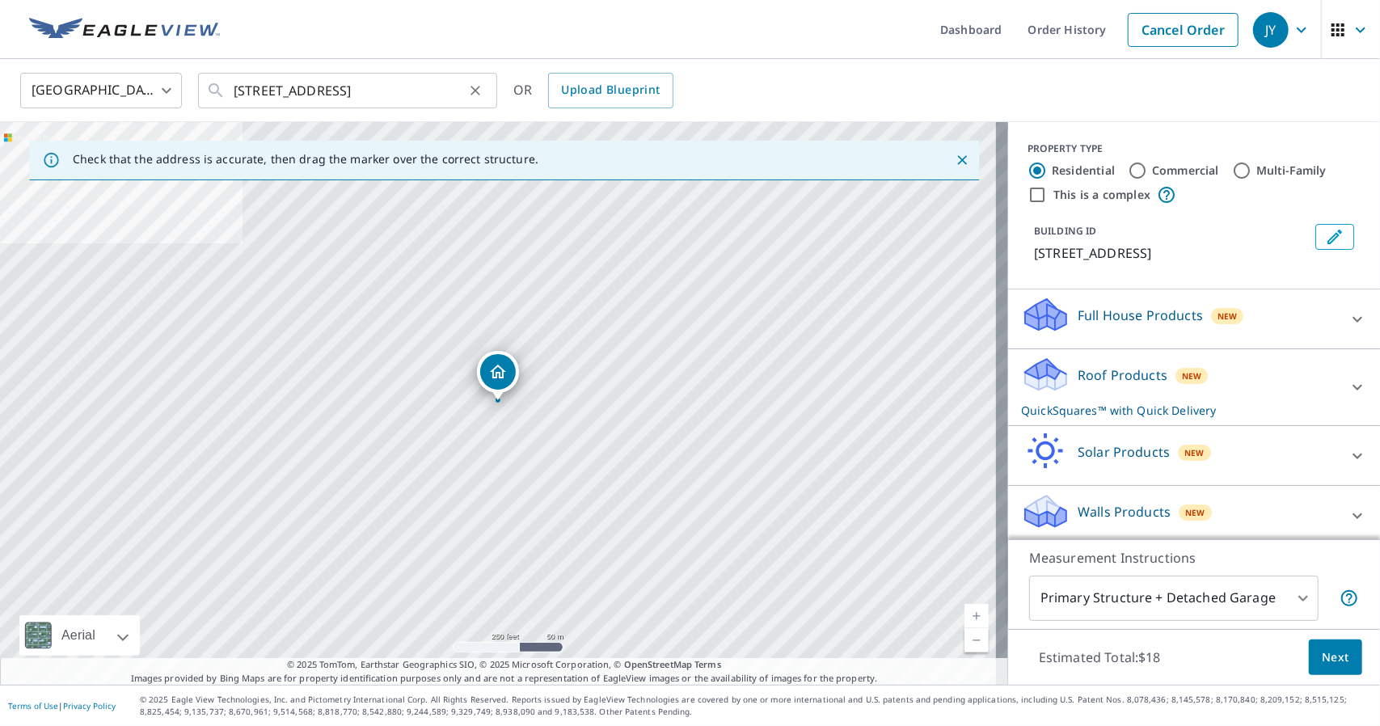
click at [488, 88] on div "[STREET_ADDRESS] ​" at bounding box center [347, 91] width 299 height 36
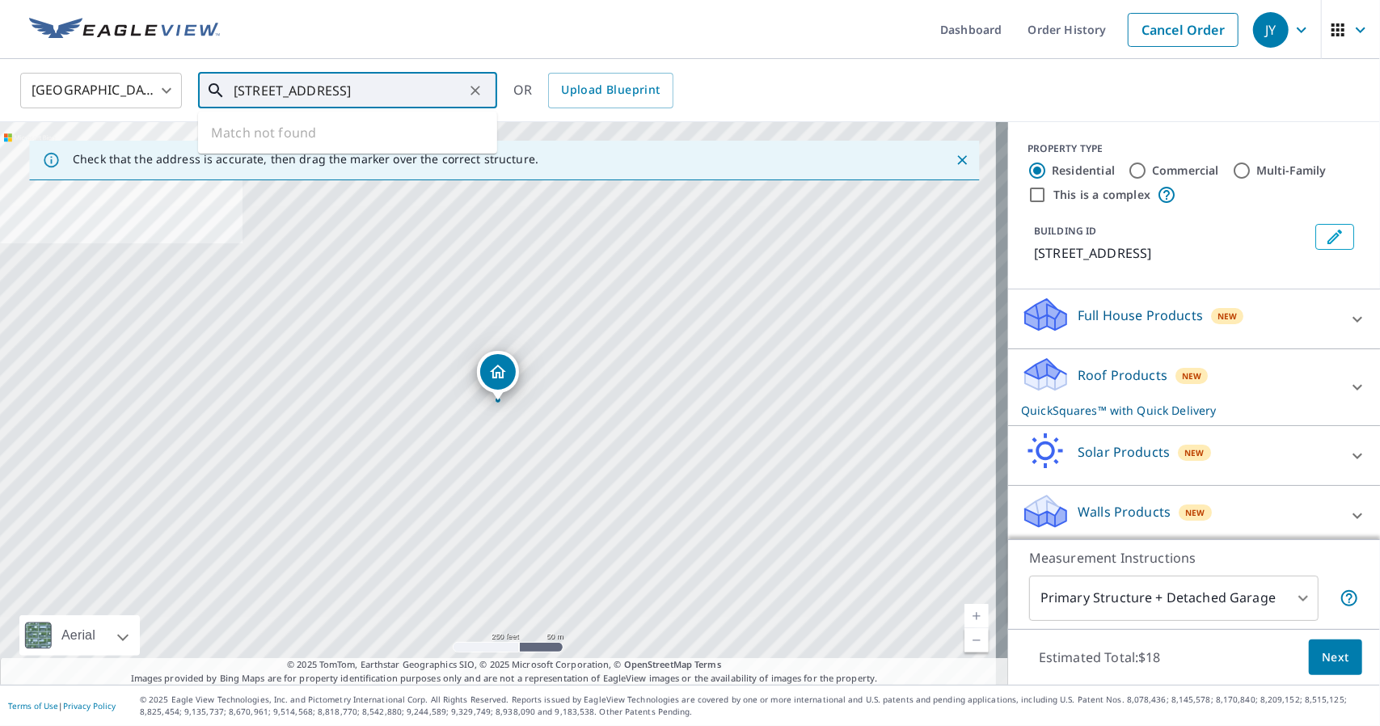
click at [327, 100] on input "[STREET_ADDRESS]" at bounding box center [349, 90] width 230 height 45
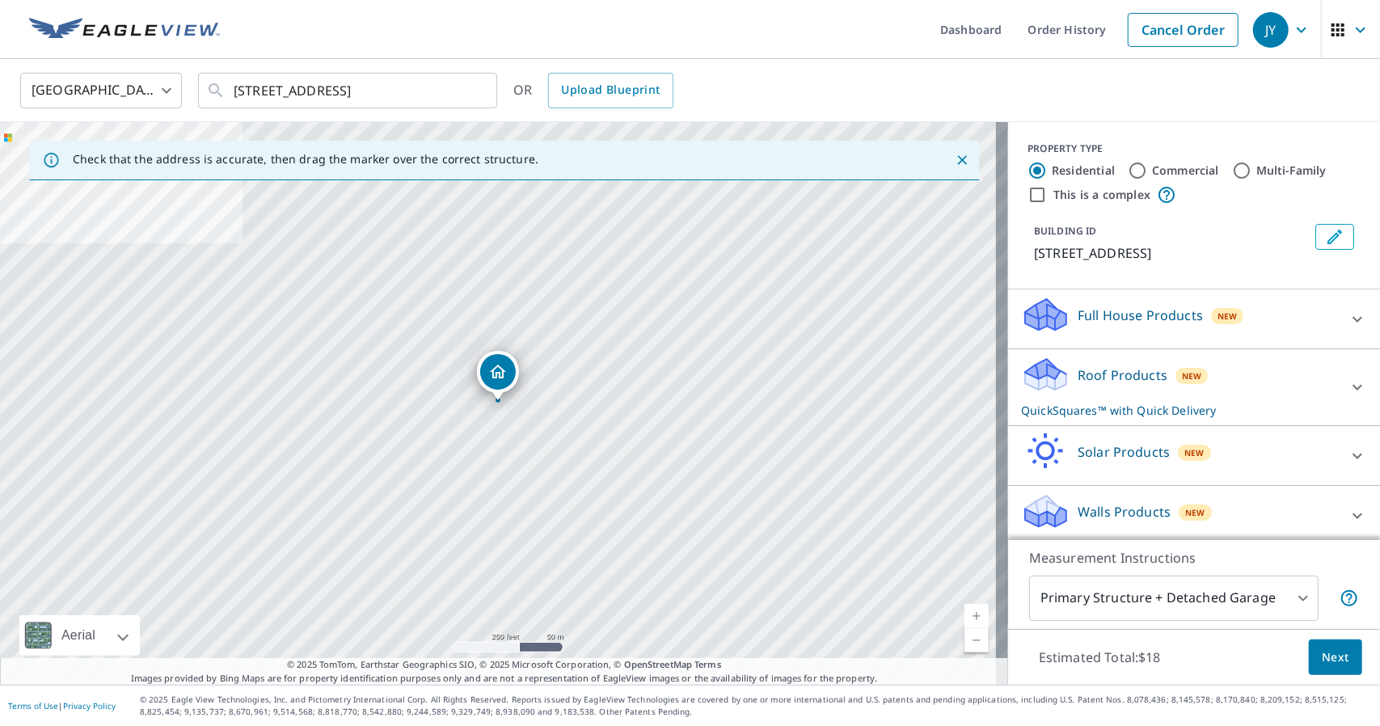
scroll to position [0, 0]
click at [1348, 387] on icon at bounding box center [1357, 387] width 19 height 19
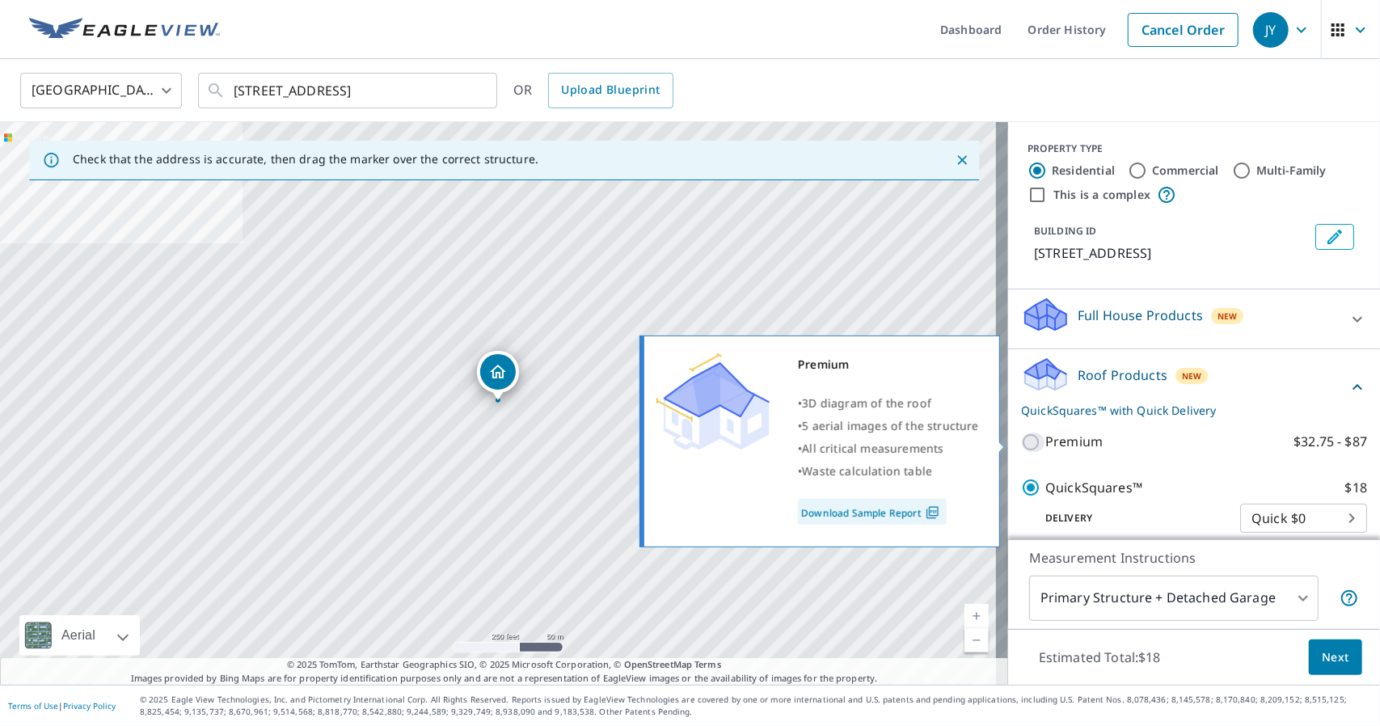
click at [1021, 441] on input "Premium $32.75 - $87" at bounding box center [1033, 442] width 24 height 19
checkbox input "true"
checkbox input "false"
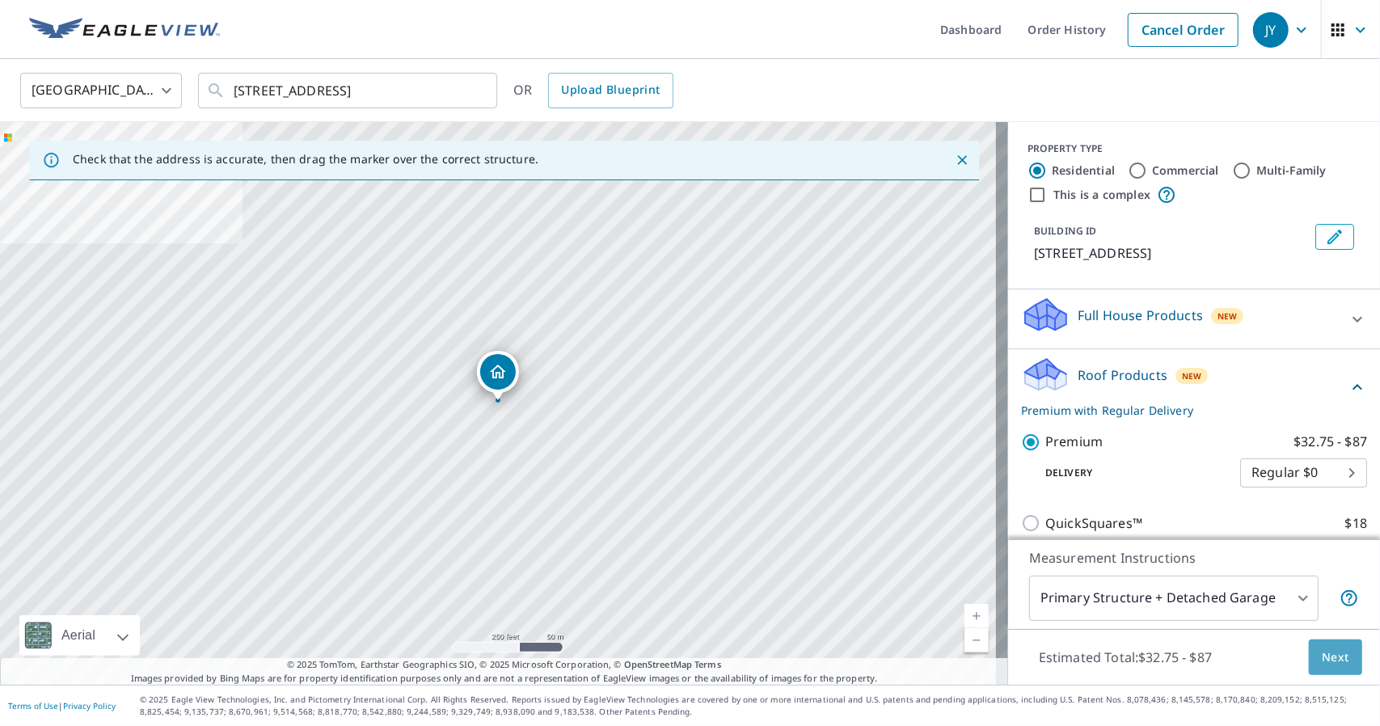
click at [1324, 656] on span "Next" at bounding box center [1335, 658] width 27 height 20
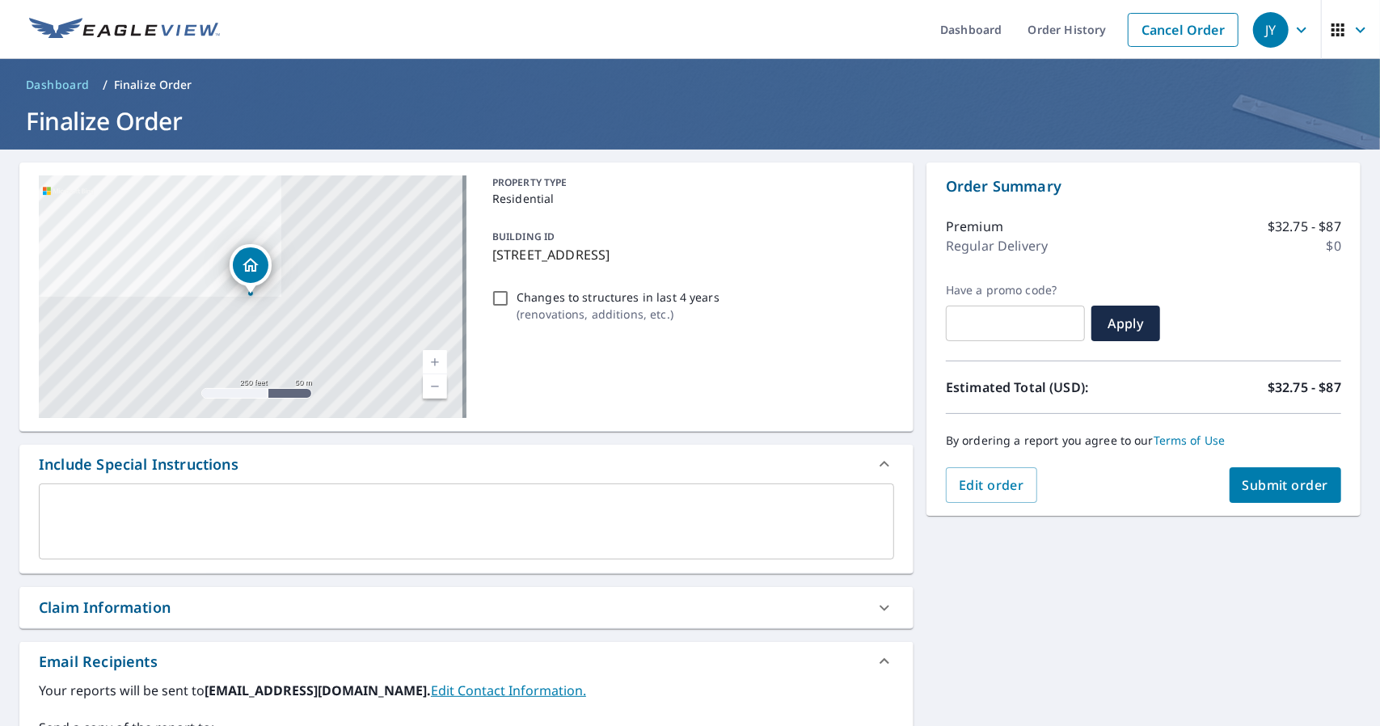
click at [1276, 483] on span "Submit order" at bounding box center [1286, 485] width 87 height 18
